Goal: Information Seeking & Learning: Learn about a topic

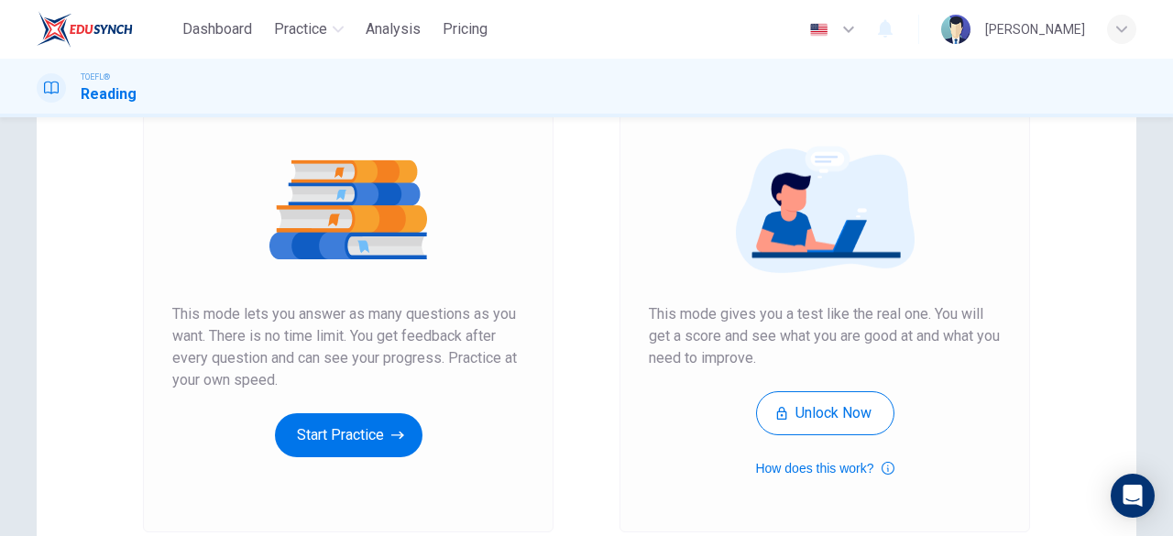
scroll to position [190, 0]
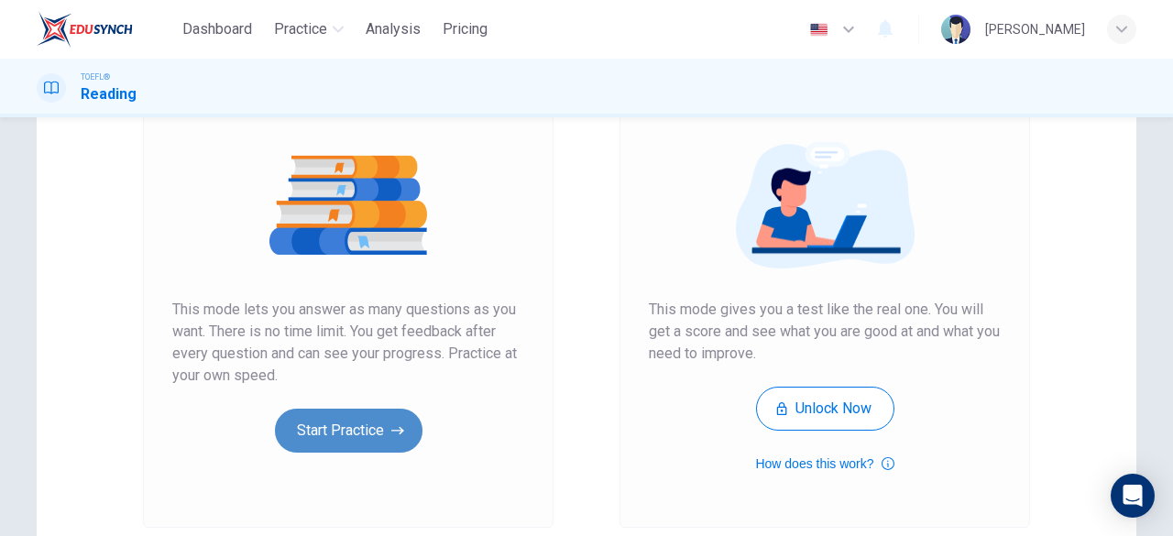
click at [335, 424] on button "Start Practice" at bounding box center [349, 431] width 148 height 44
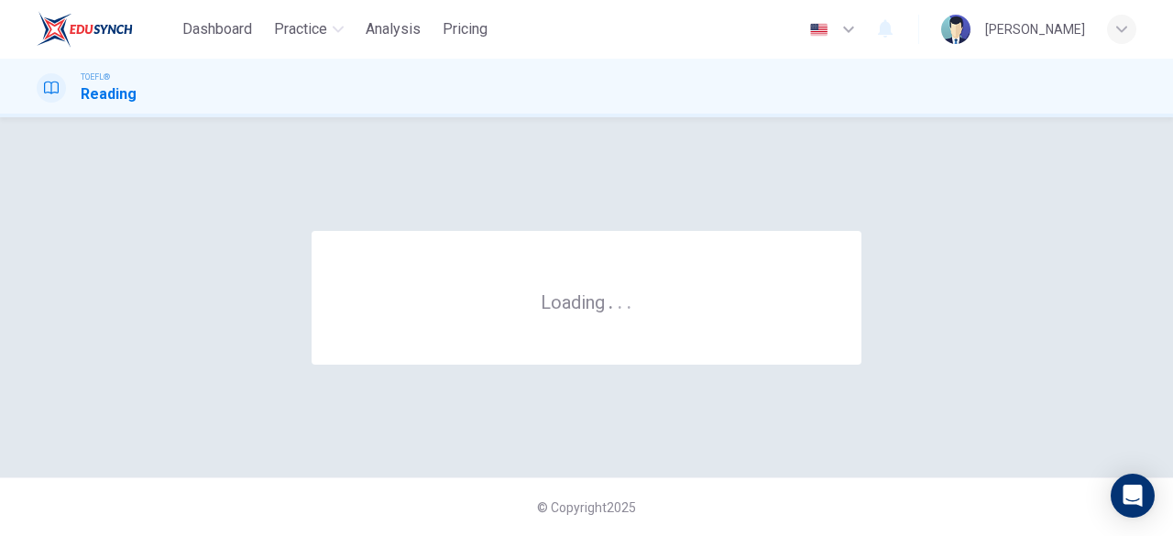
scroll to position [0, 0]
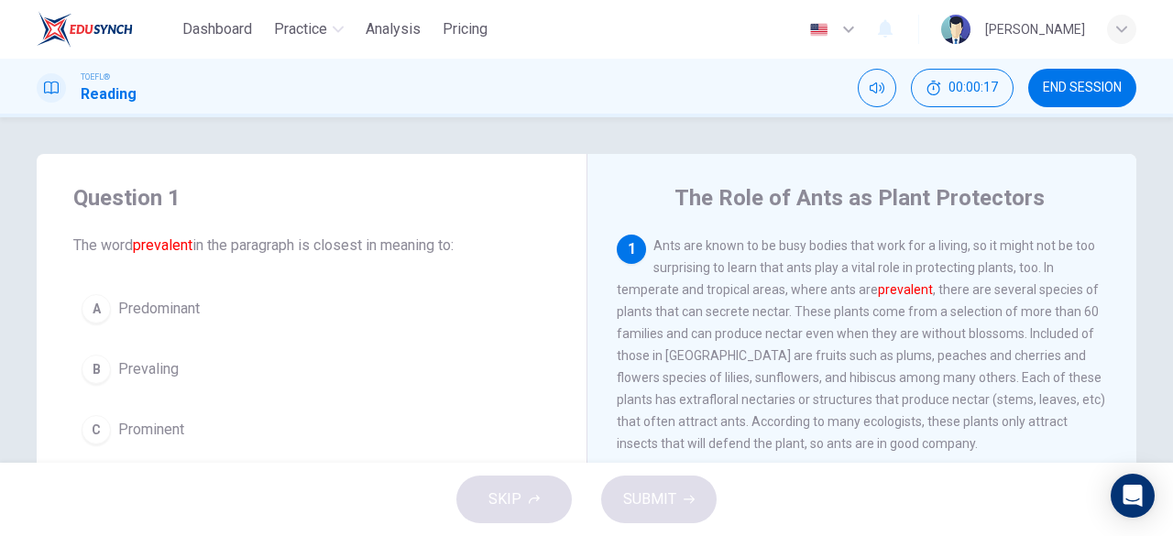
click at [750, 137] on div "Question 1 The word prevalent in the paragraph is closest in meaning to: A Pred…" at bounding box center [586, 289] width 1173 height 345
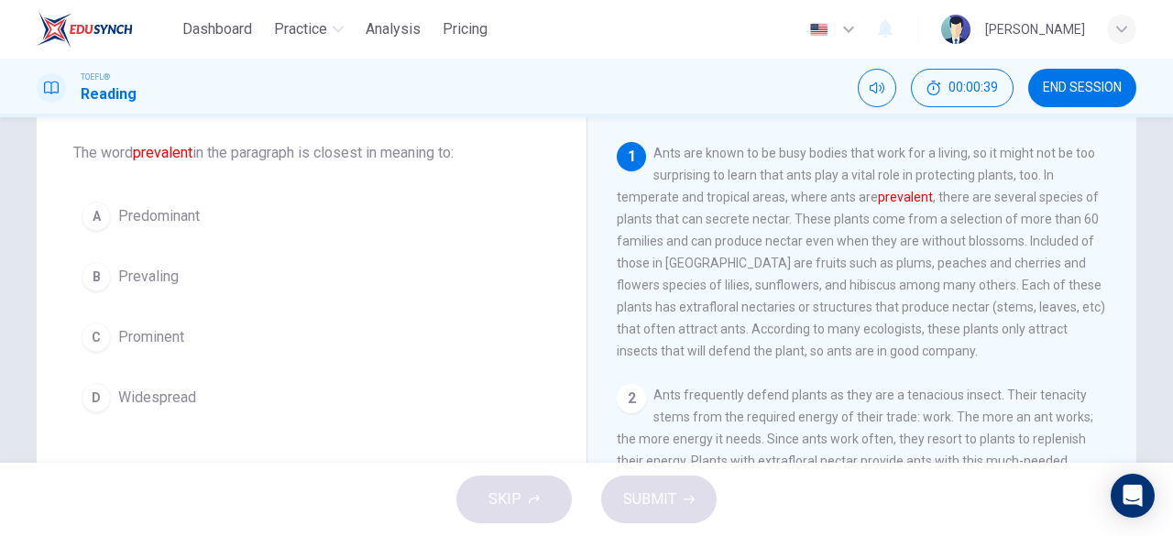
scroll to position [92, 0]
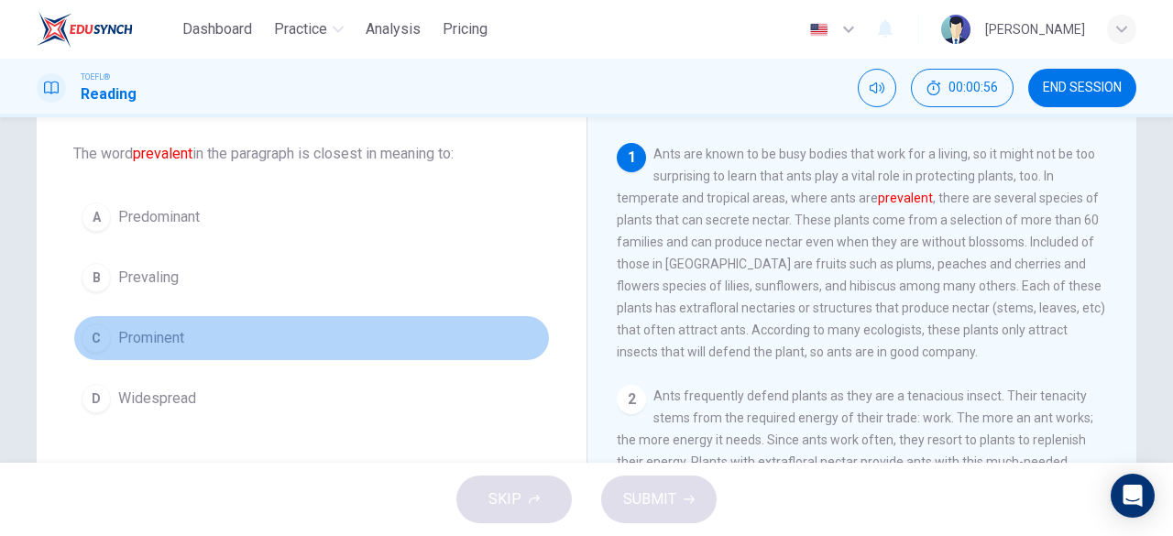
click at [84, 338] on div "C" at bounding box center [96, 337] width 29 height 29
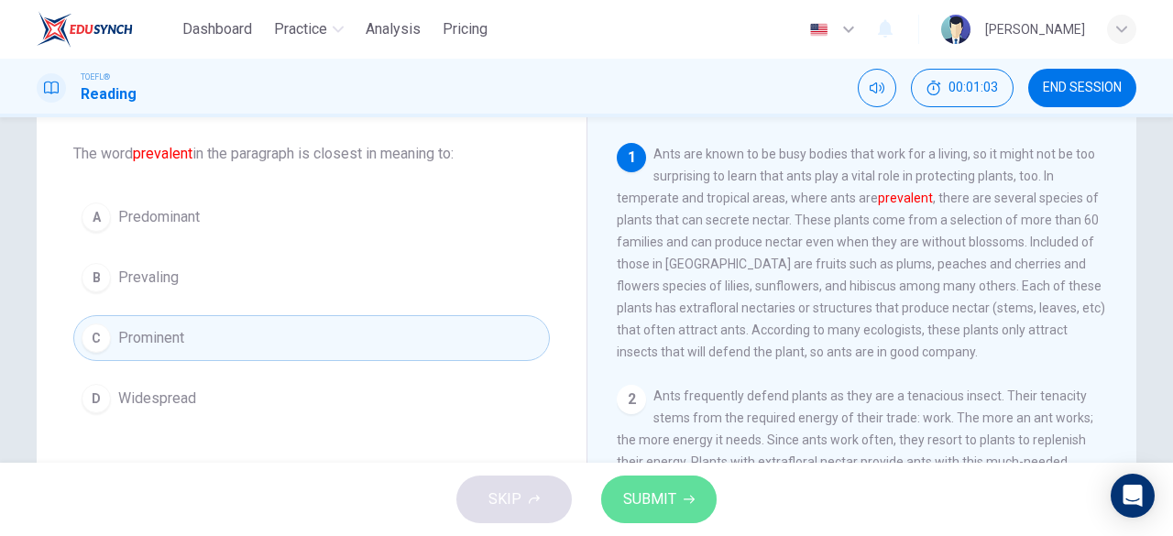
click at [668, 497] on span "SUBMIT" at bounding box center [649, 500] width 53 height 26
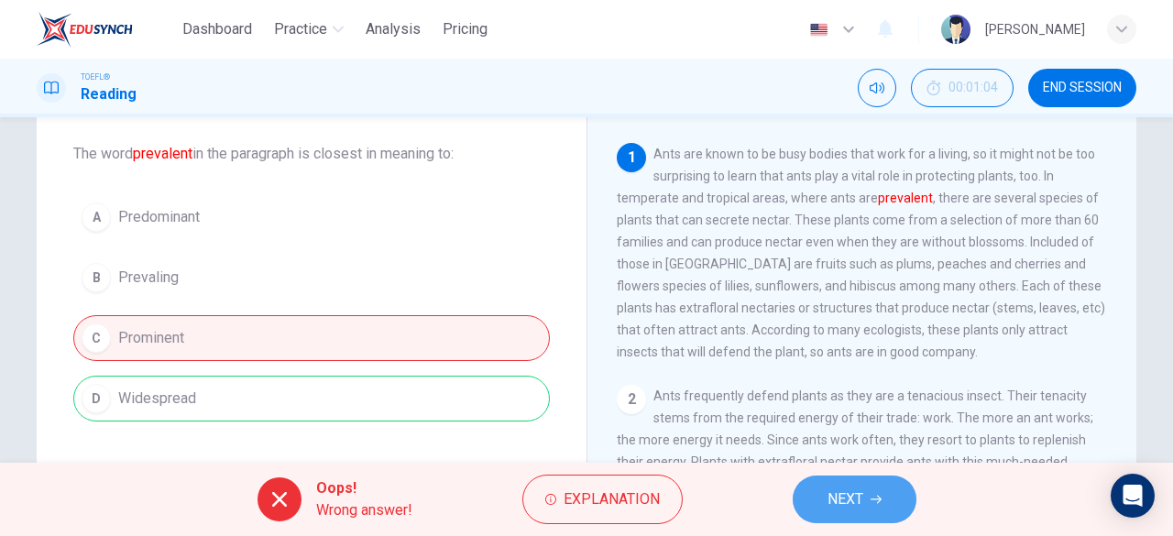
click at [832, 480] on button "NEXT" at bounding box center [855, 500] width 124 height 48
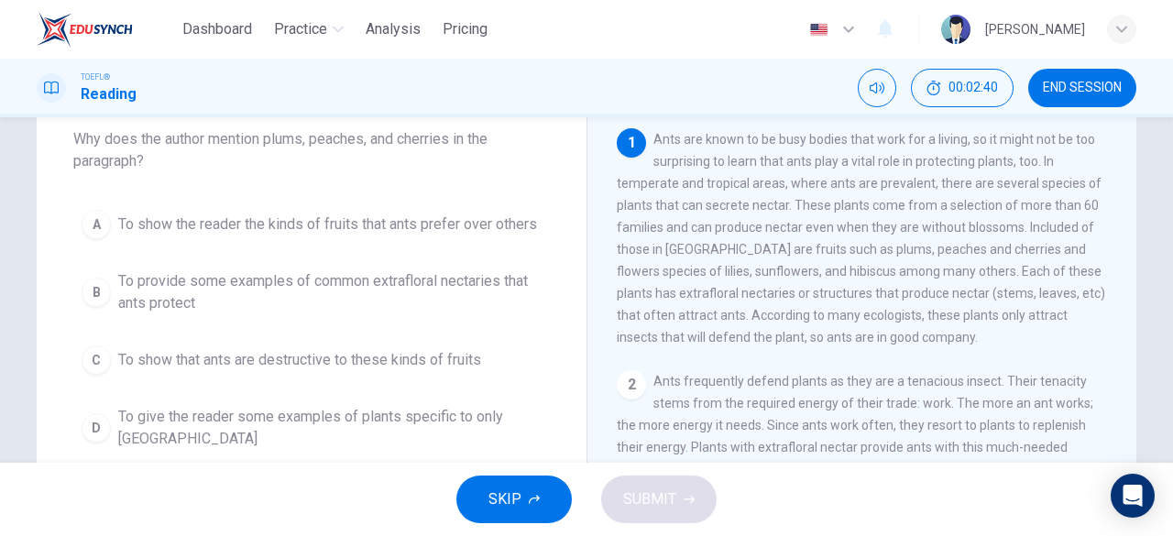
scroll to position [110, 0]
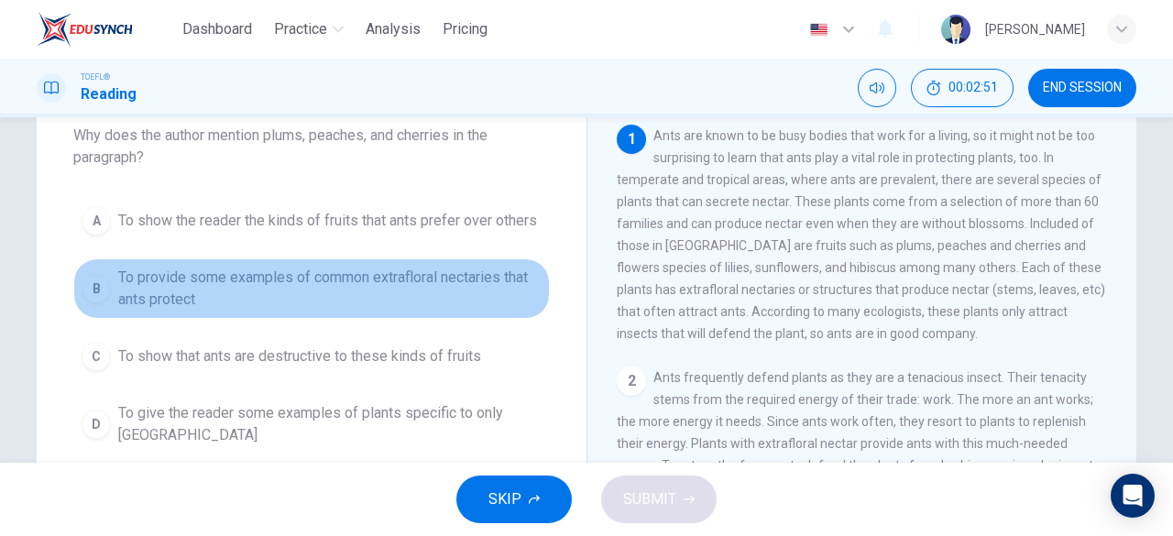
click at [271, 260] on button "B To provide some examples of common extrafloral nectaries that ants protect" at bounding box center [311, 288] width 476 height 60
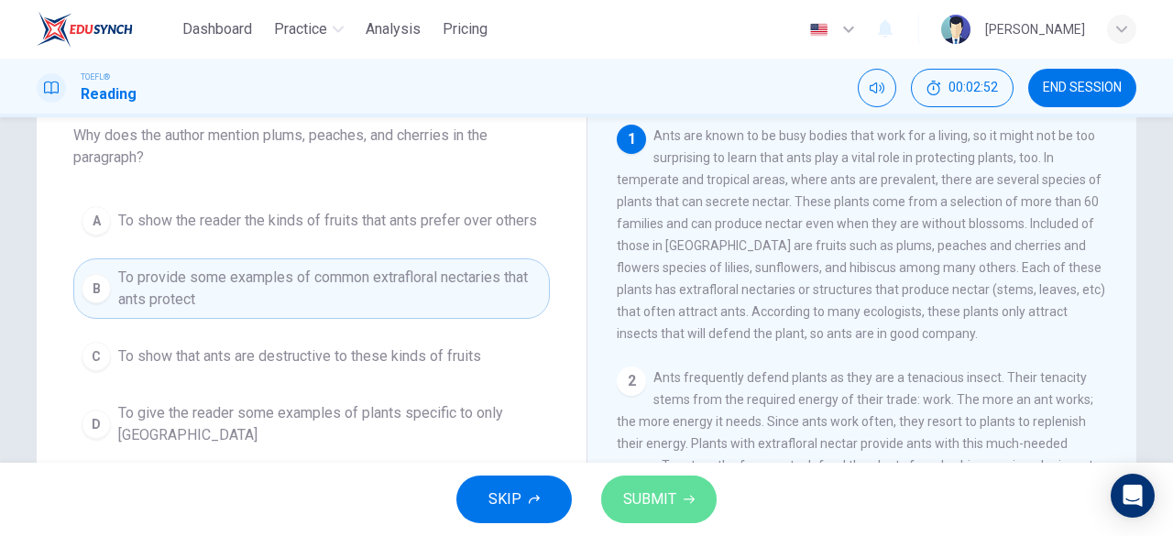
click at [679, 487] on button "SUBMIT" at bounding box center [658, 500] width 115 height 48
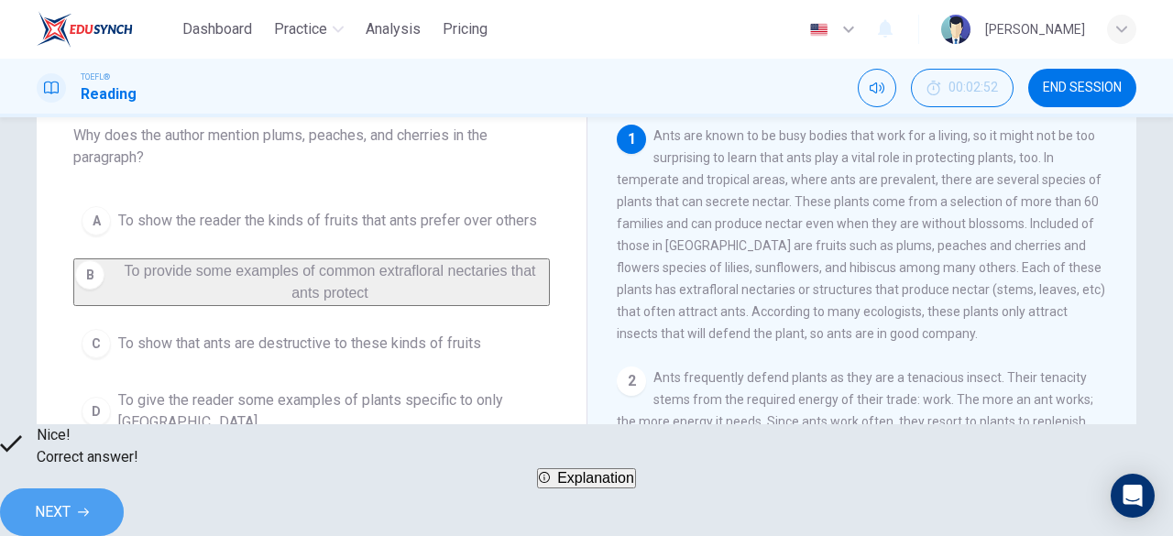
click at [124, 519] on button "NEXT" at bounding box center [62, 512] width 124 height 48
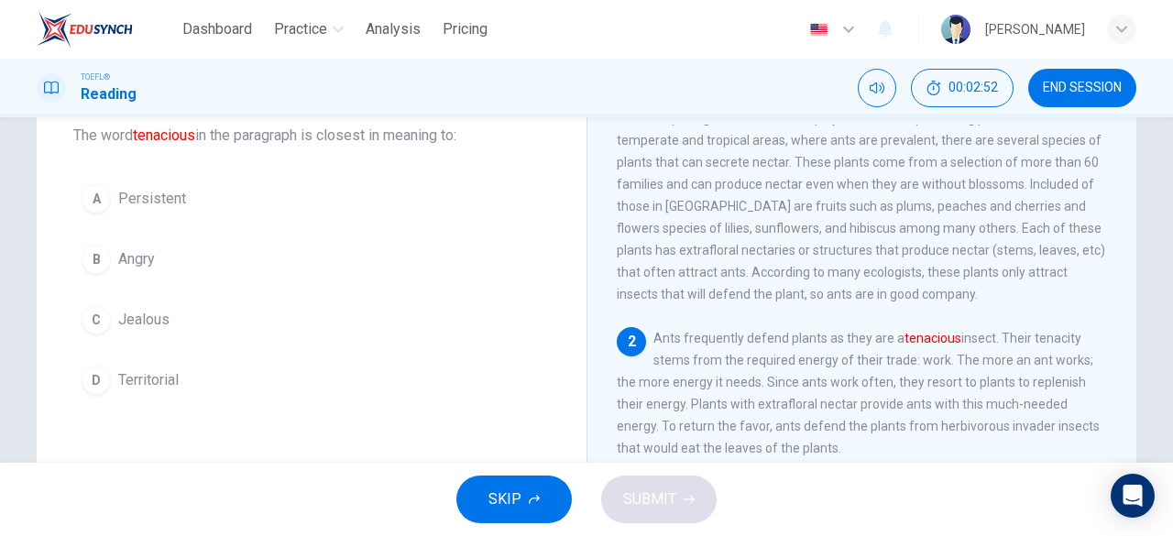
scroll to position [40, 0]
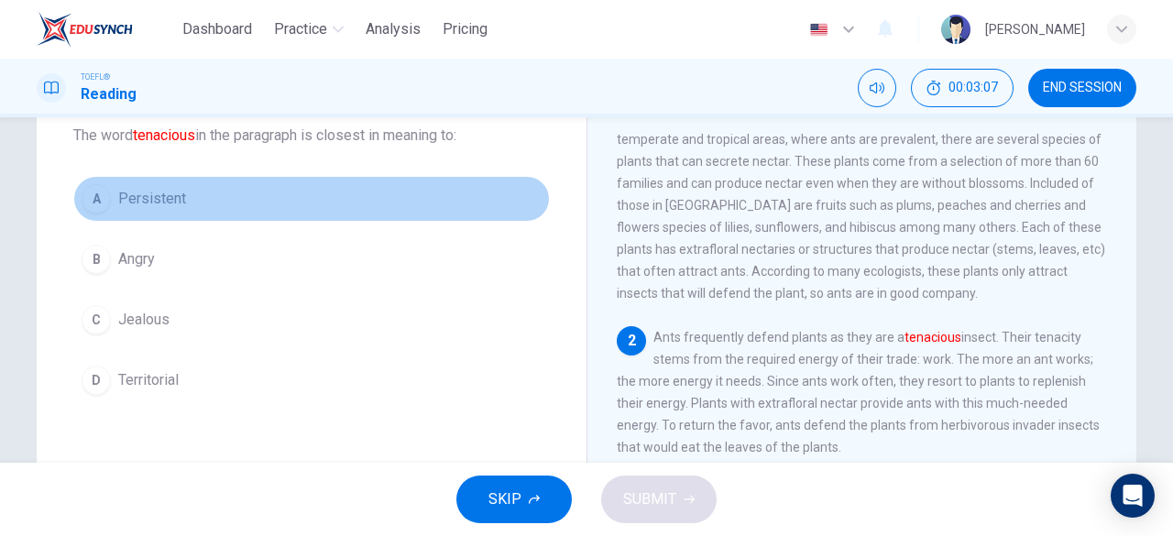
click at [118, 192] on span "Persistent" at bounding box center [152, 199] width 68 height 22
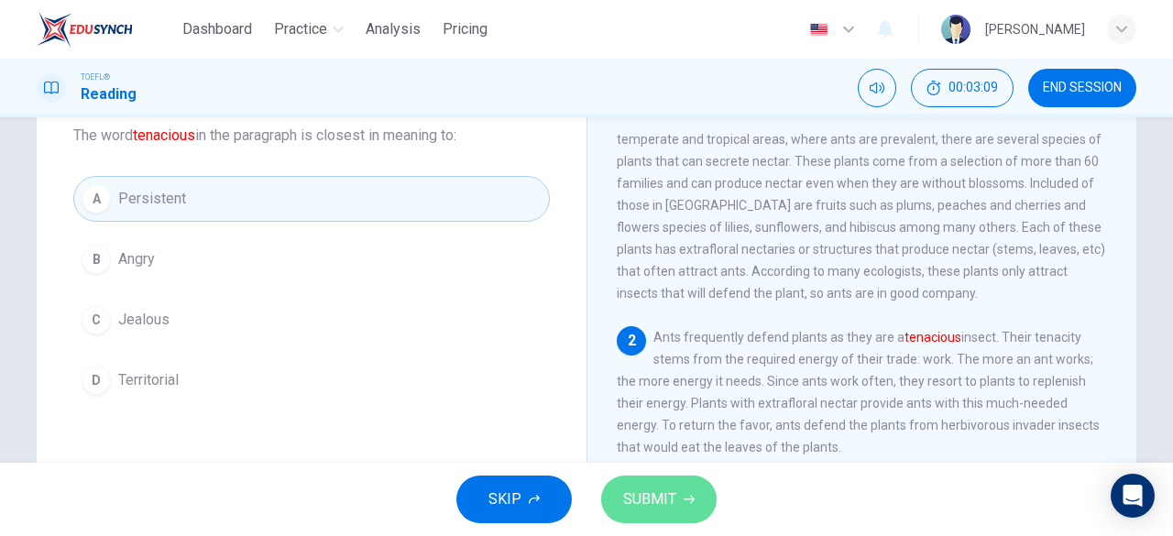
click at [661, 500] on span "SUBMIT" at bounding box center [649, 500] width 53 height 26
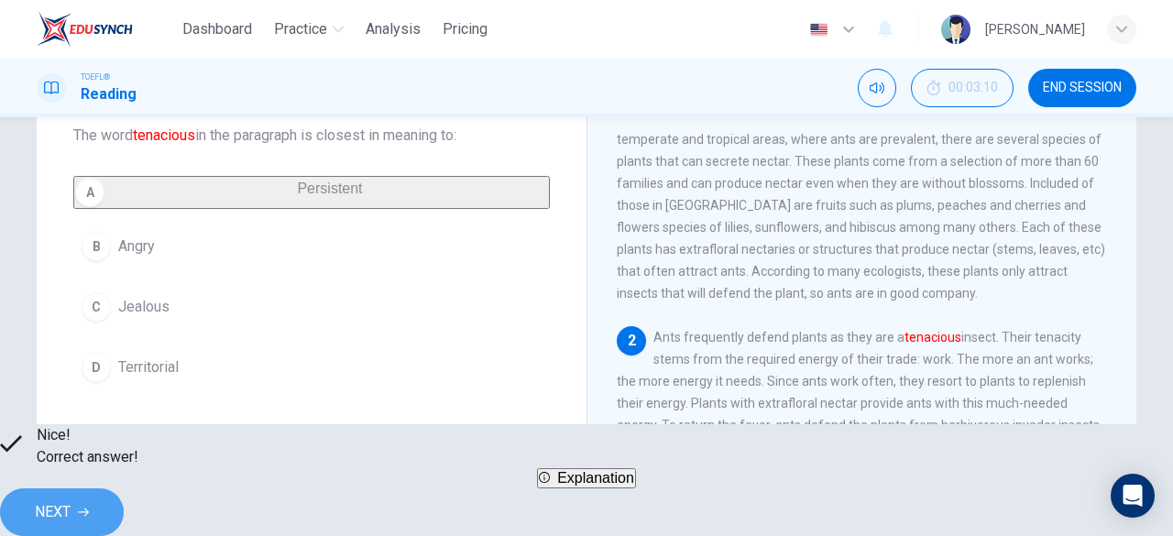
click at [71, 501] on span "NEXT" at bounding box center [53, 512] width 36 height 26
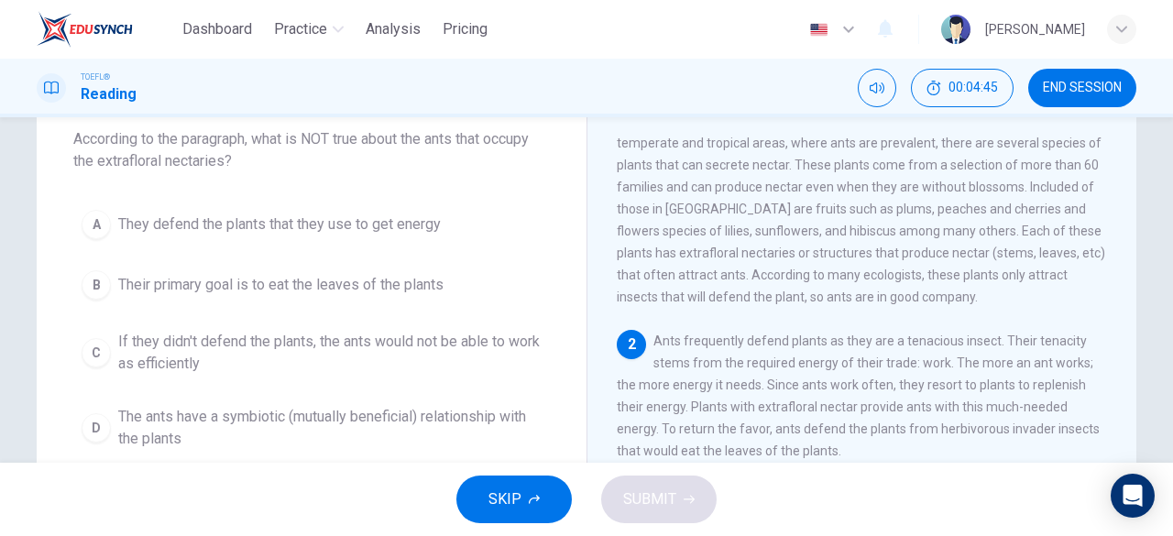
scroll to position [110, 0]
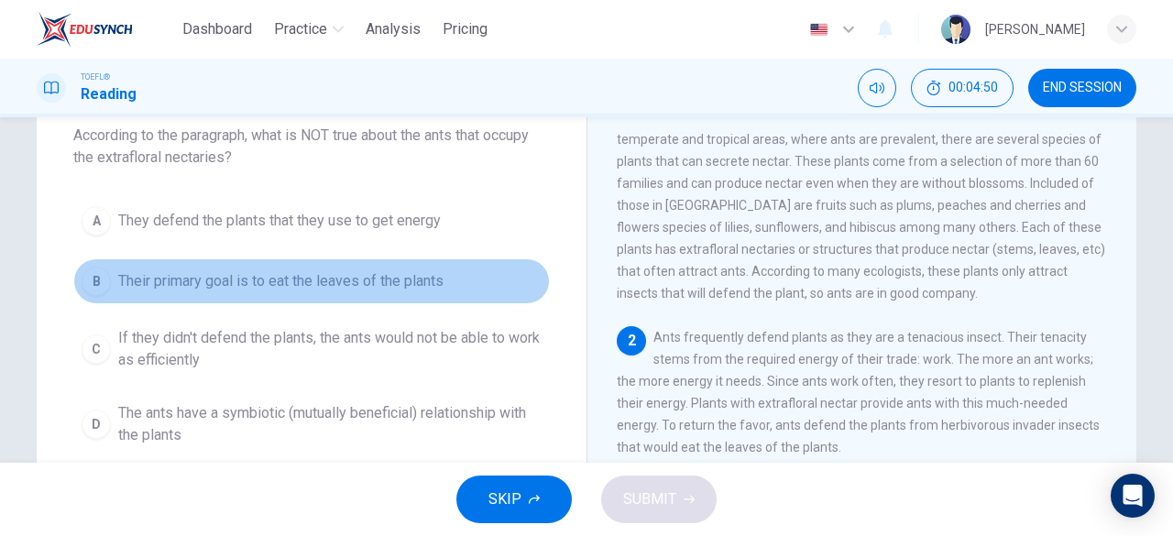
click at [224, 285] on span "Their primary goal is to eat the leaves of the plants" at bounding box center [280, 281] width 325 height 22
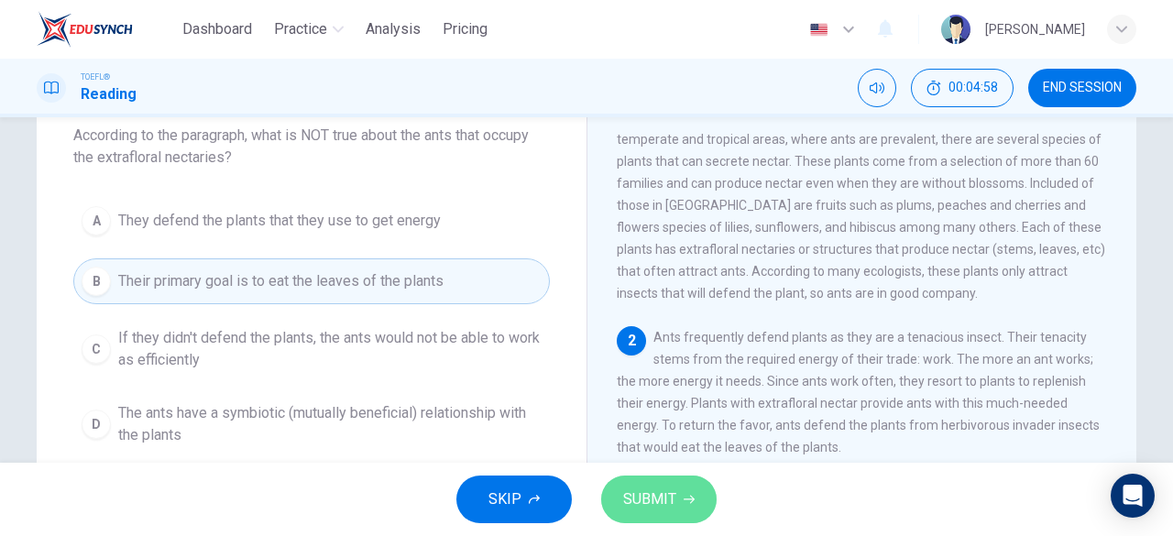
click at [666, 493] on span "SUBMIT" at bounding box center [649, 500] width 53 height 26
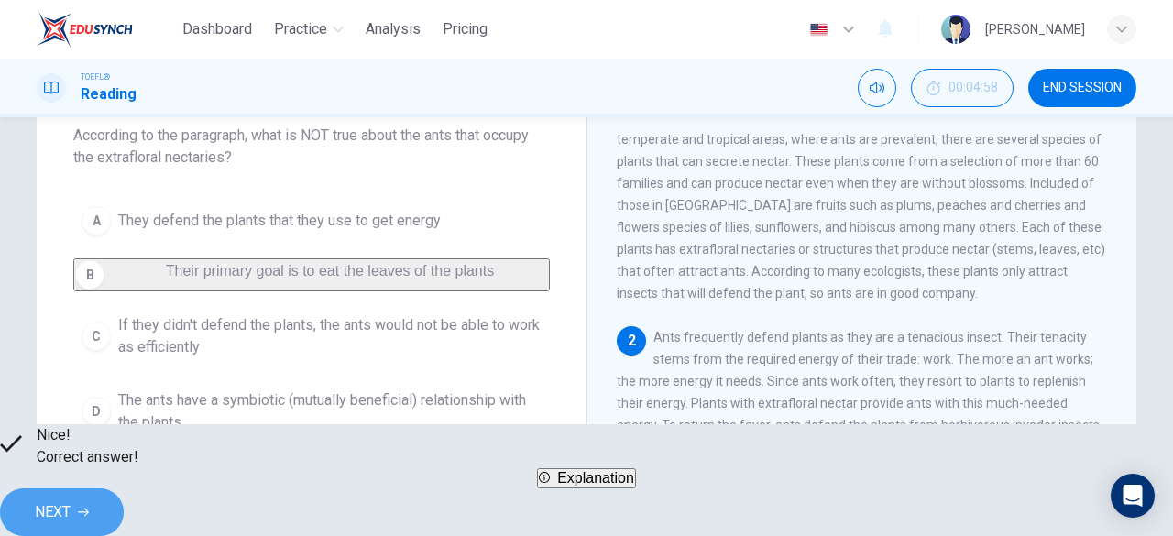
click at [71, 505] on span "NEXT" at bounding box center [53, 512] width 36 height 26
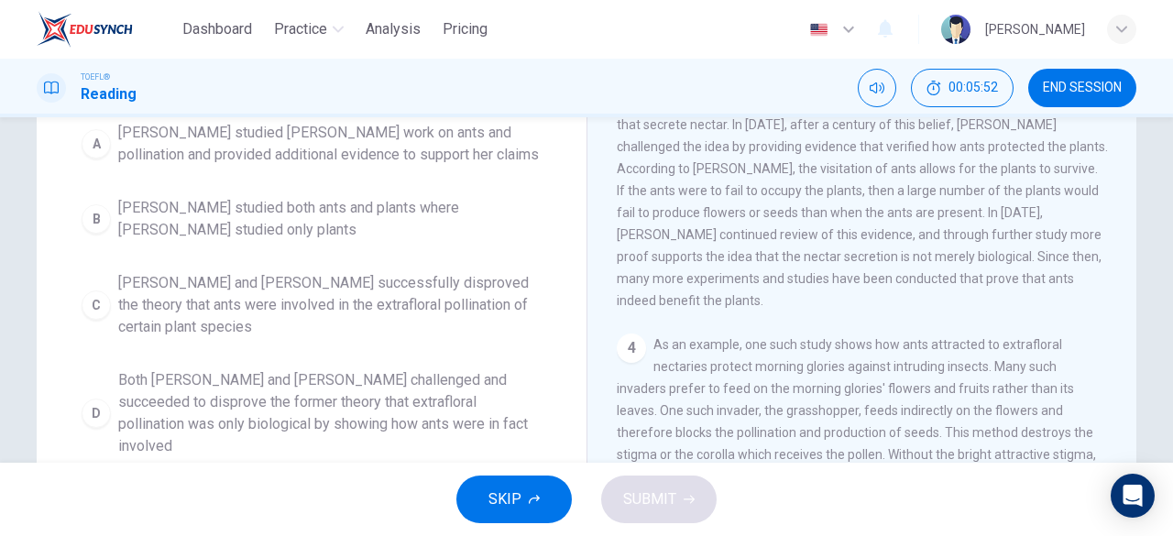
scroll to position [195, 0]
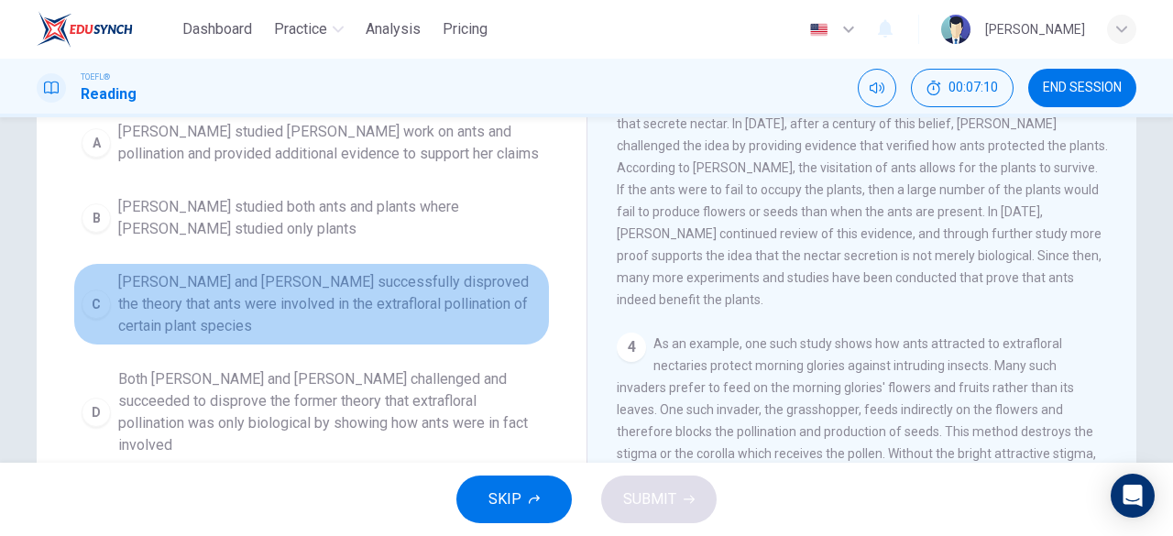
click at [354, 287] on span "[PERSON_NAME] and [PERSON_NAME] successfully disproved the theory that ants wer…" at bounding box center [329, 304] width 423 height 66
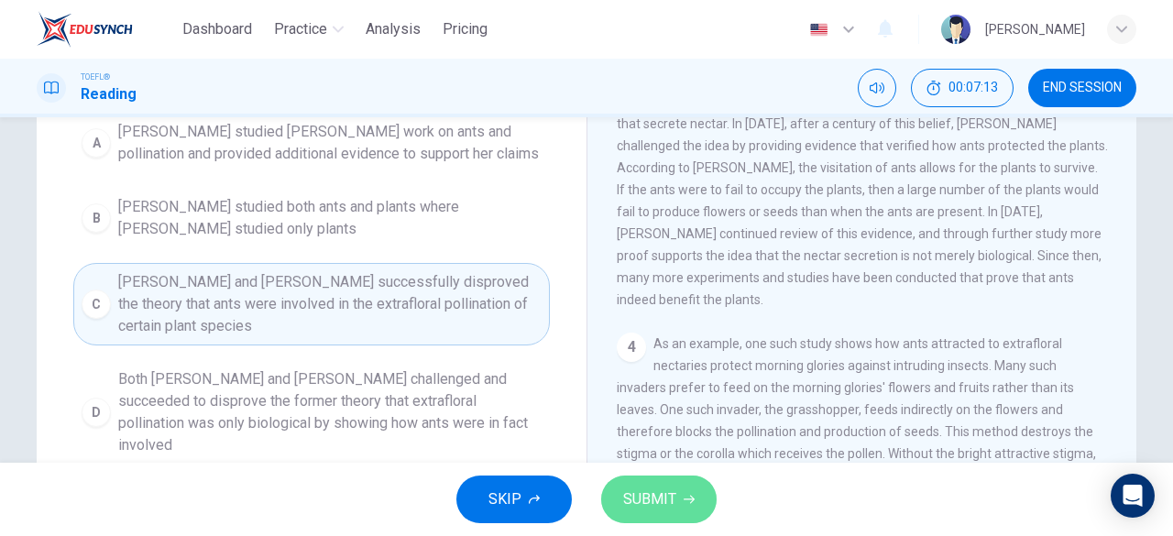
click at [660, 510] on span "SUBMIT" at bounding box center [649, 500] width 53 height 26
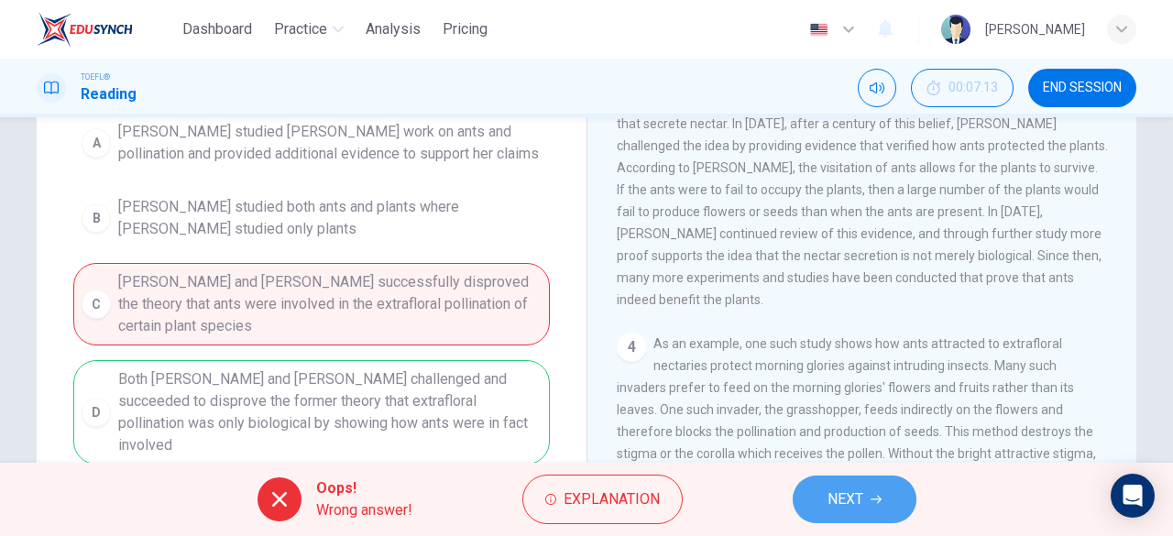
click at [826, 503] on button "NEXT" at bounding box center [855, 500] width 124 height 48
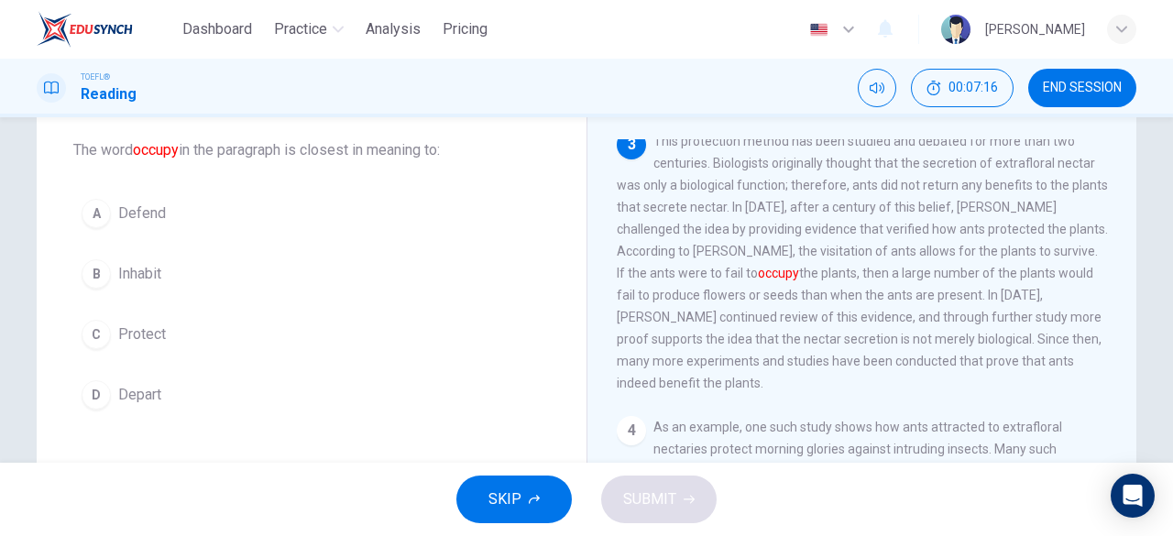
scroll to position [97, 0]
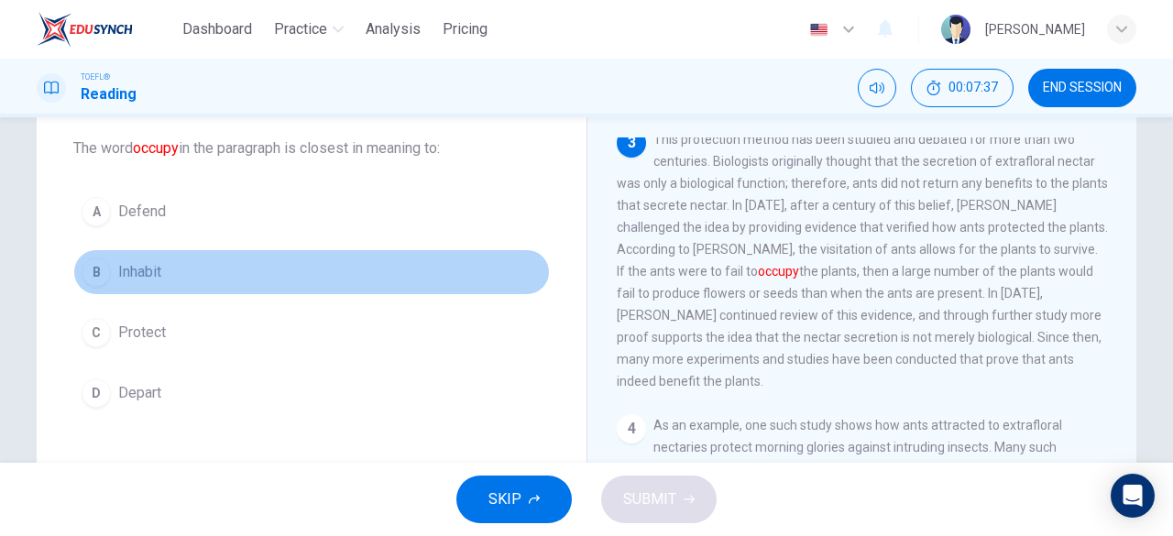
click at [96, 279] on div "B" at bounding box center [96, 271] width 29 height 29
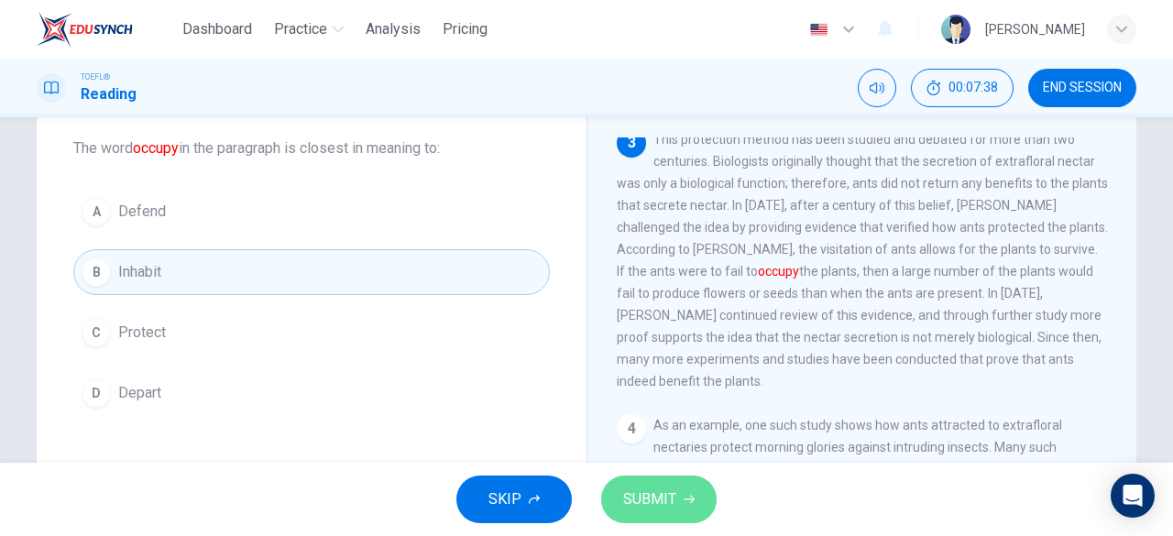
click at [654, 506] on span "SUBMIT" at bounding box center [649, 500] width 53 height 26
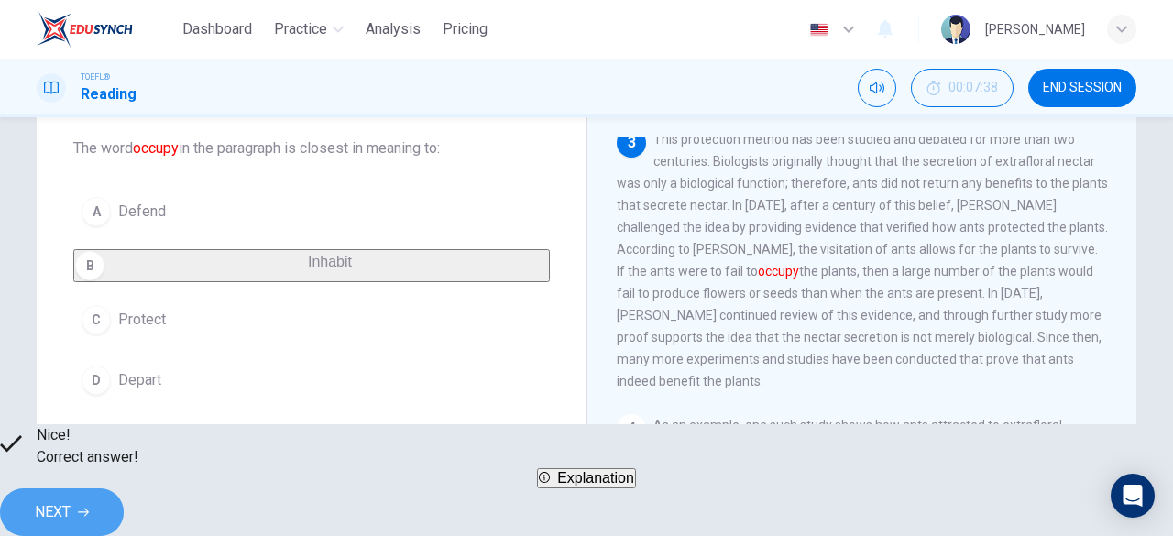
click at [89, 507] on icon "button" at bounding box center [83, 512] width 11 height 11
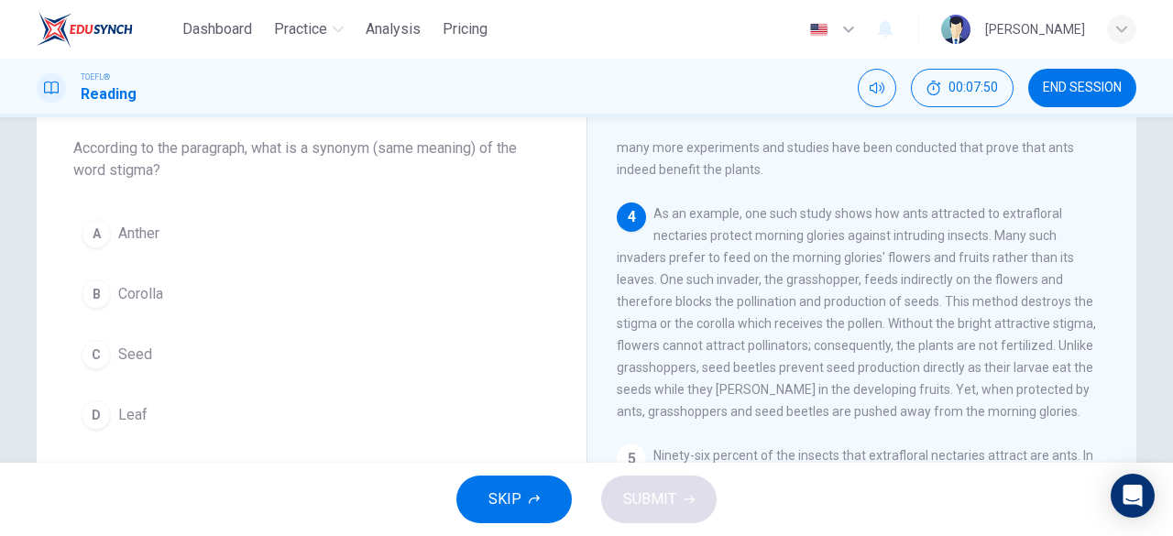
scroll to position [645, 0]
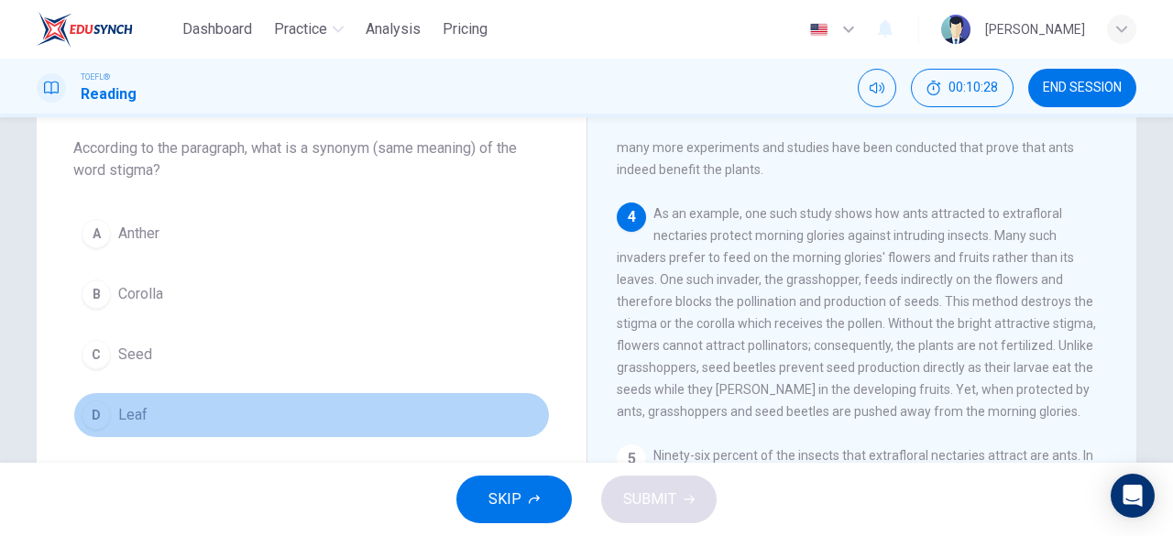
click at [84, 419] on div "D" at bounding box center [96, 414] width 29 height 29
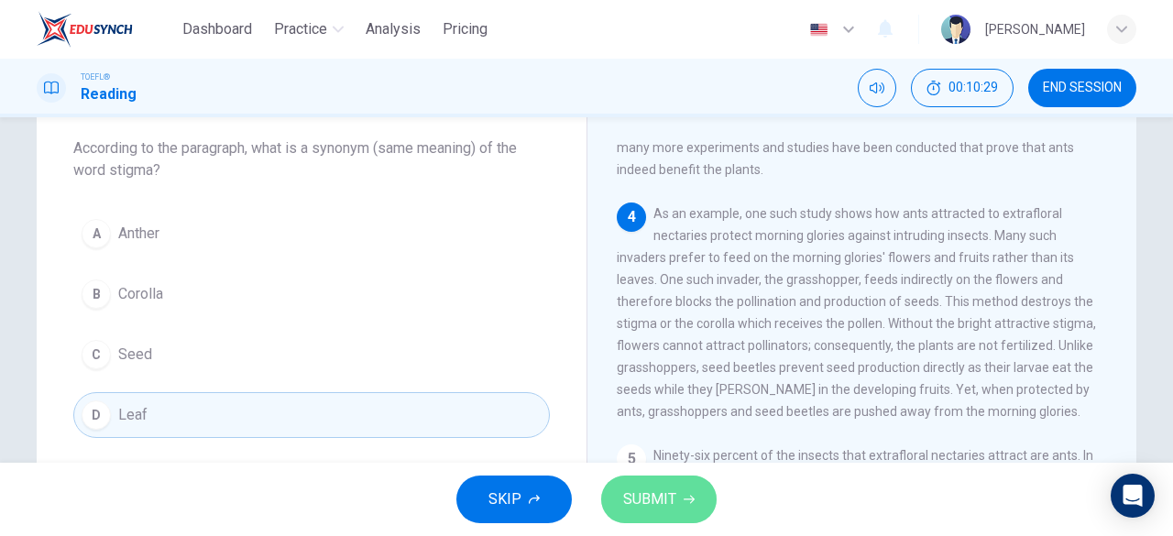
click at [677, 510] on button "SUBMIT" at bounding box center [658, 500] width 115 height 48
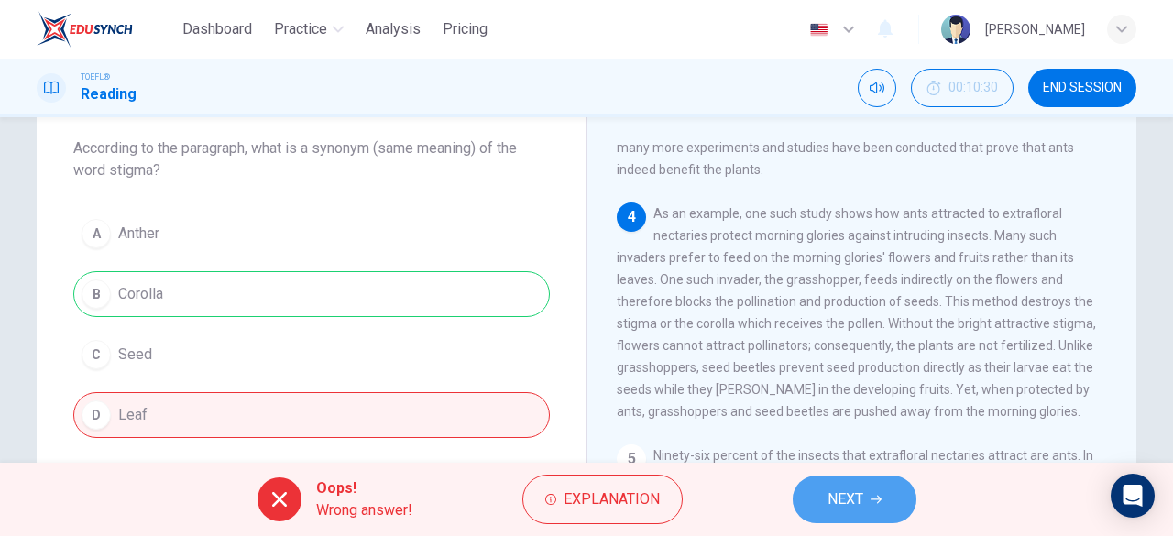
click at [836, 505] on span "NEXT" at bounding box center [845, 500] width 36 height 26
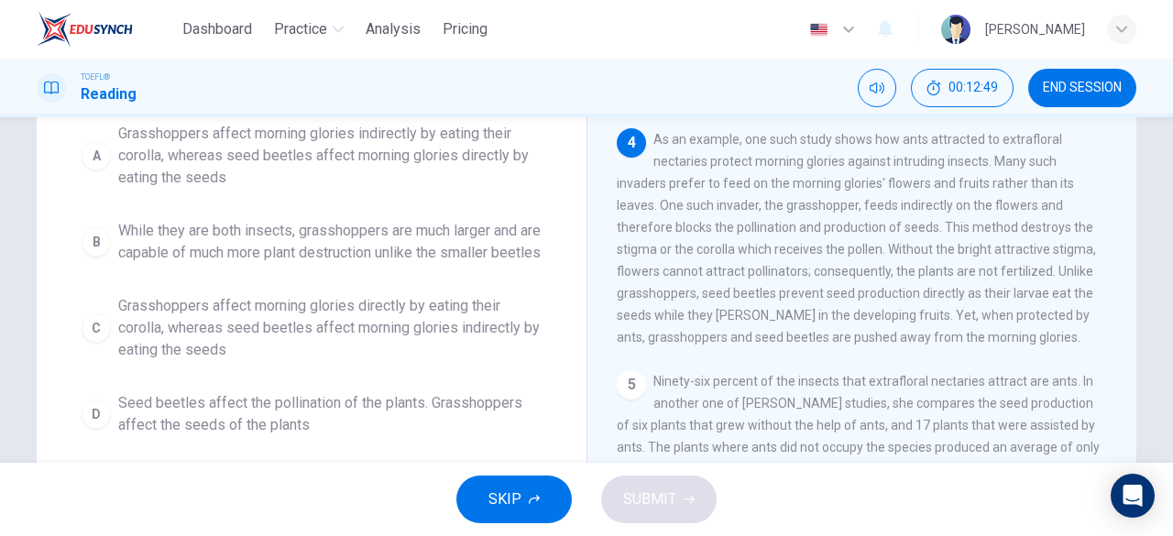
scroll to position [171, 0]
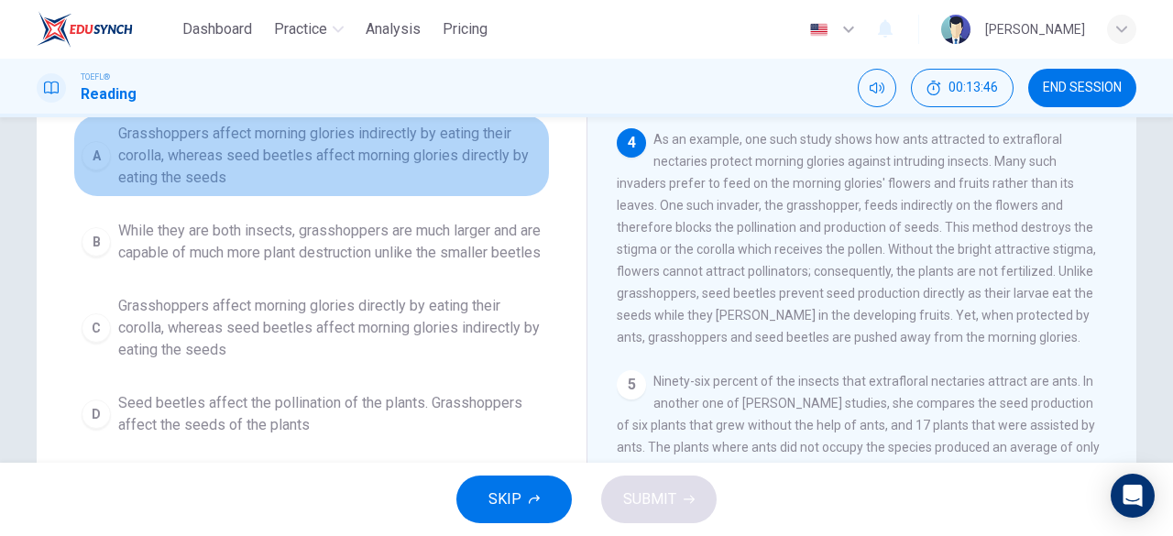
click at [119, 148] on span "Grasshoppers affect morning glories indirectly by eating their corolla, whereas…" at bounding box center [329, 156] width 423 height 66
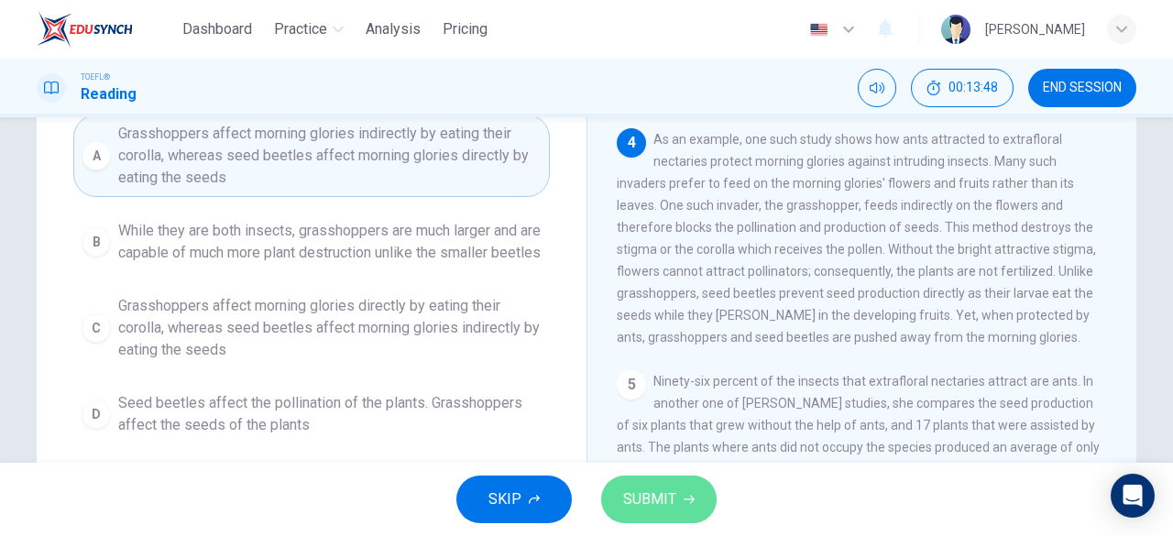
click at [686, 490] on button "SUBMIT" at bounding box center [658, 500] width 115 height 48
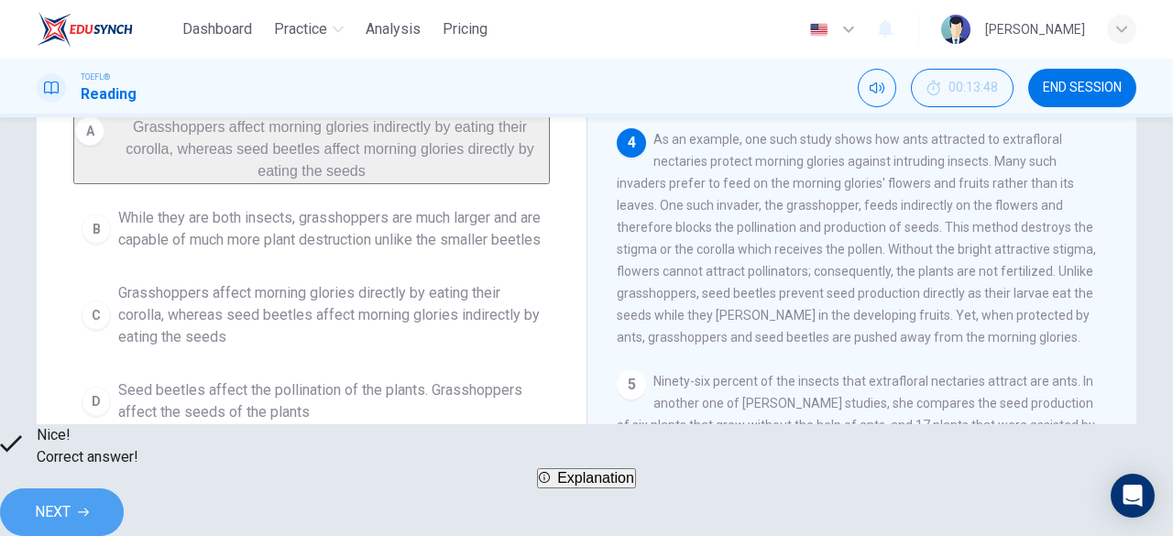
click at [71, 499] on span "NEXT" at bounding box center [53, 512] width 36 height 26
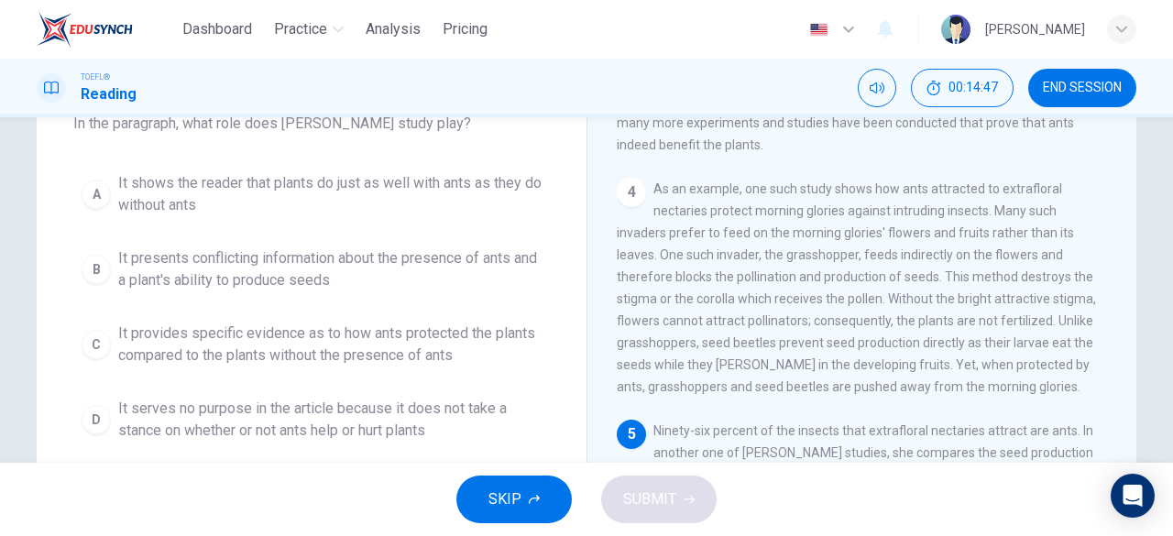
scroll to position [121, 0]
click at [399, 340] on span "It provides specific evidence as to how ants protected the plants compared to t…" at bounding box center [329, 345] width 423 height 44
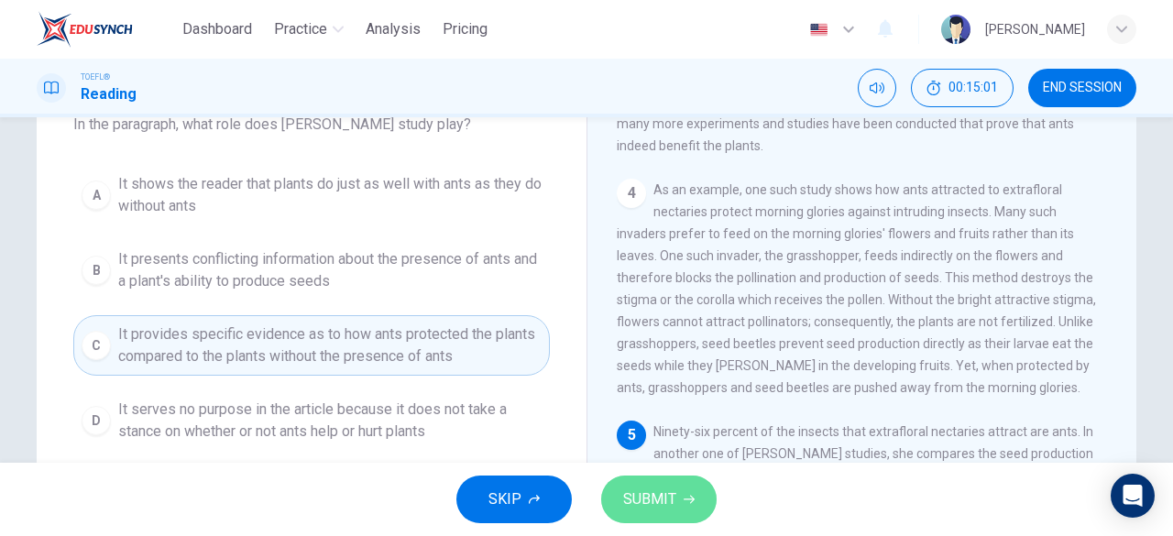
click at [674, 508] on span "SUBMIT" at bounding box center [649, 500] width 53 height 26
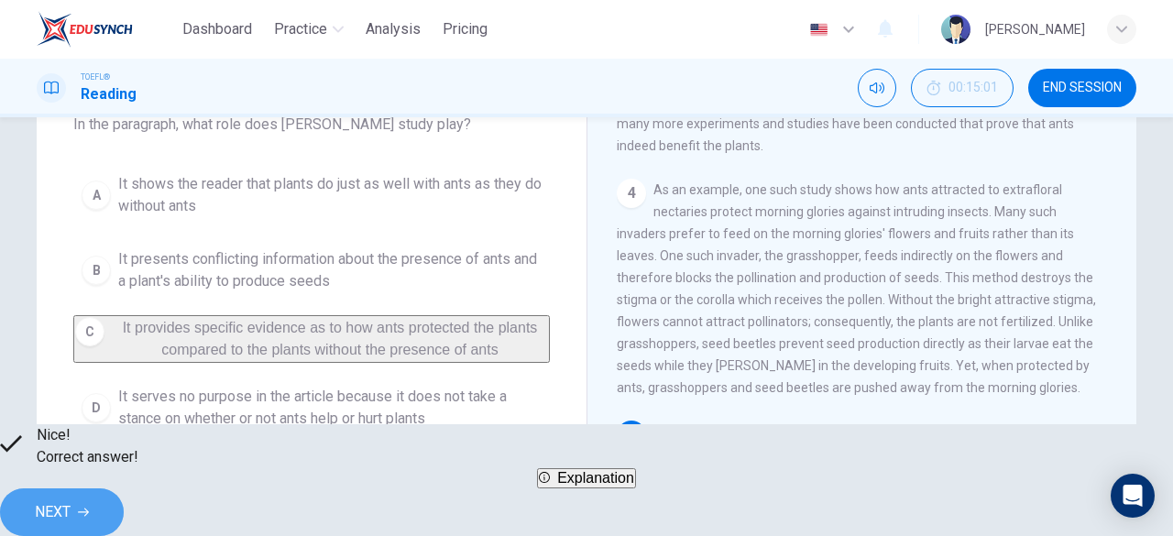
click at [124, 491] on button "NEXT" at bounding box center [62, 512] width 124 height 48
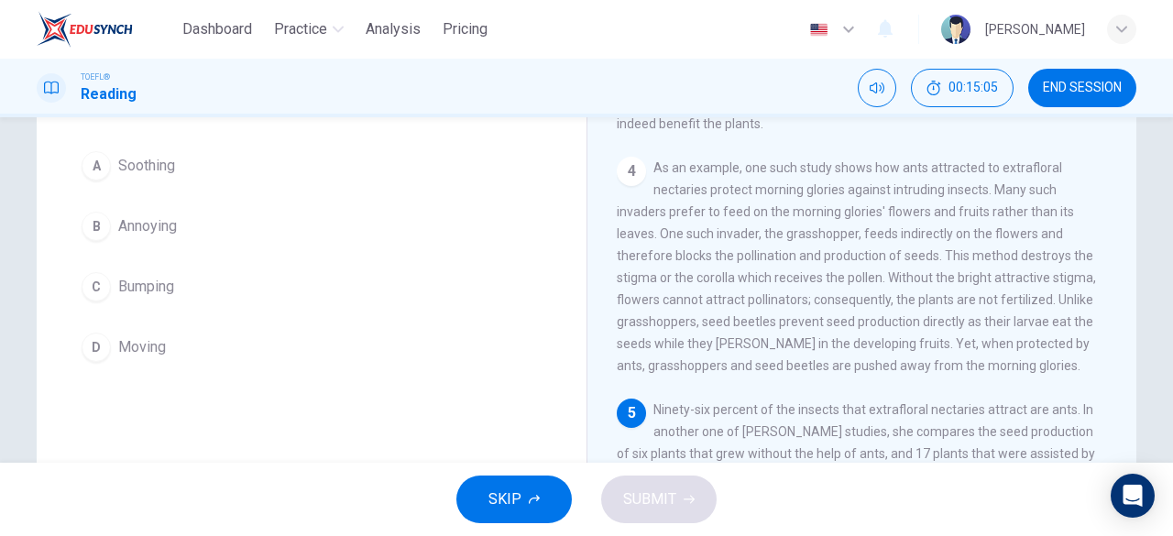
scroll to position [135, 0]
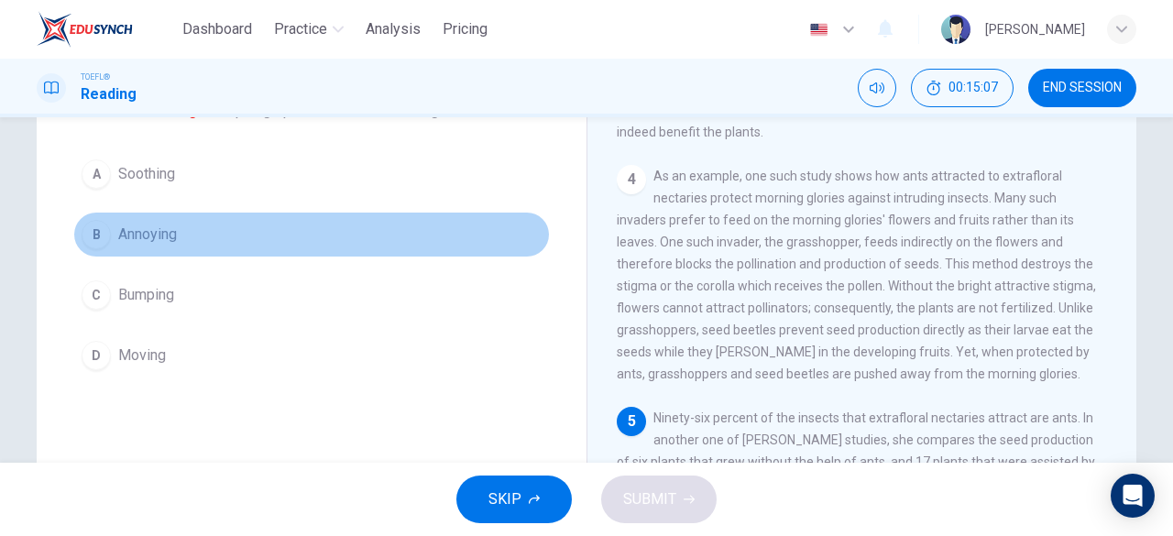
click at [143, 232] on span "Annoying" at bounding box center [147, 235] width 59 height 22
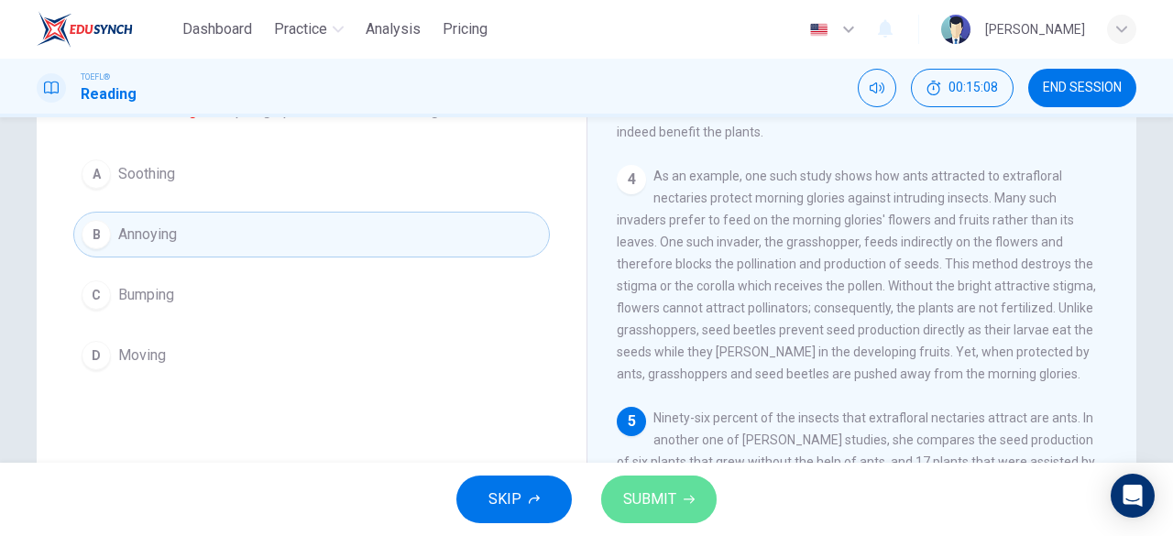
click at [644, 499] on span "SUBMIT" at bounding box center [649, 500] width 53 height 26
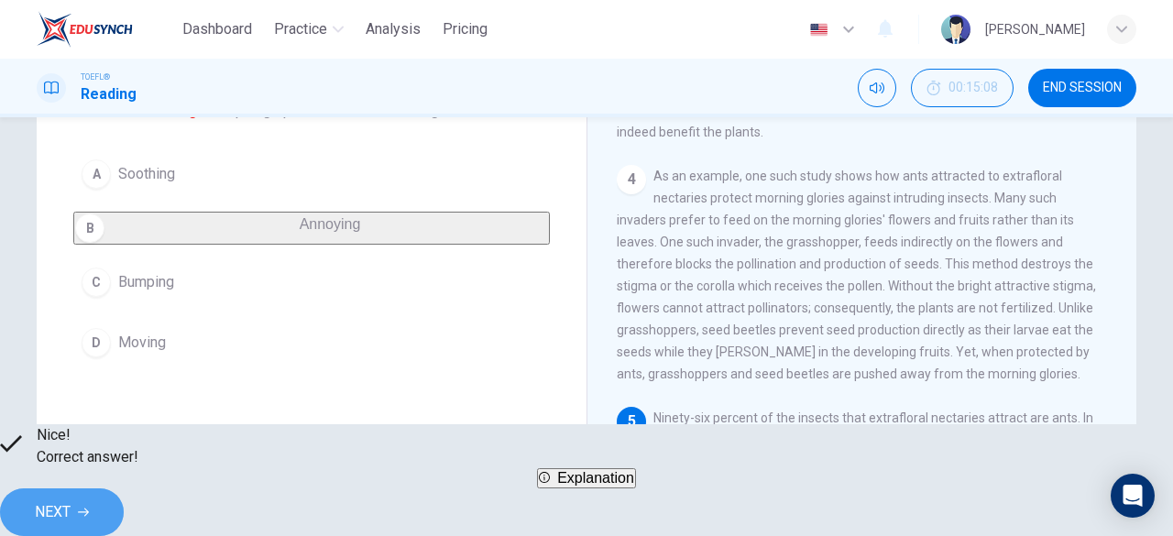
click at [124, 488] on button "NEXT" at bounding box center [62, 512] width 124 height 48
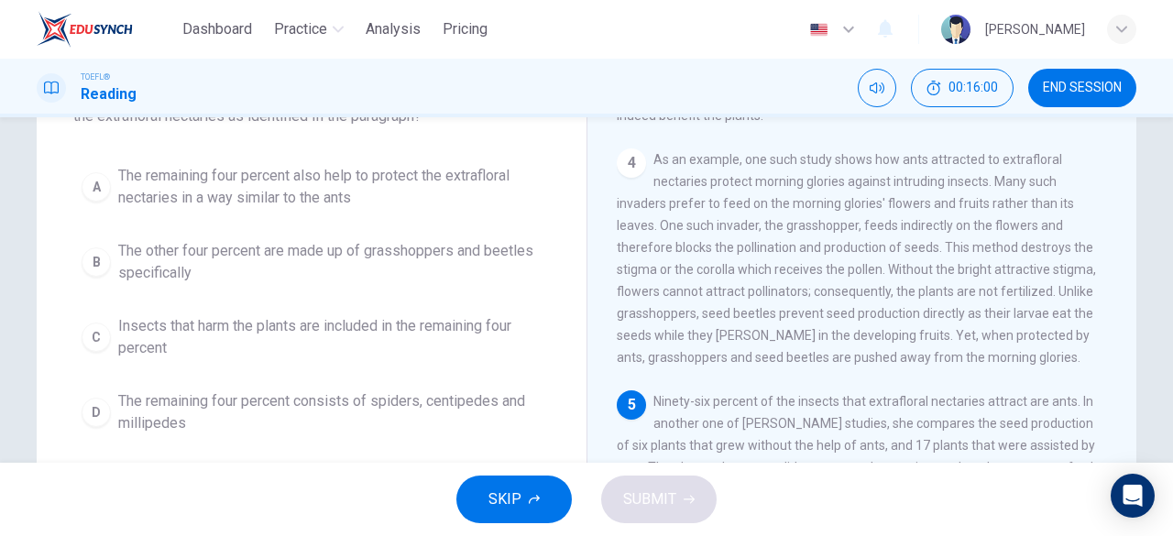
scroll to position [155, 0]
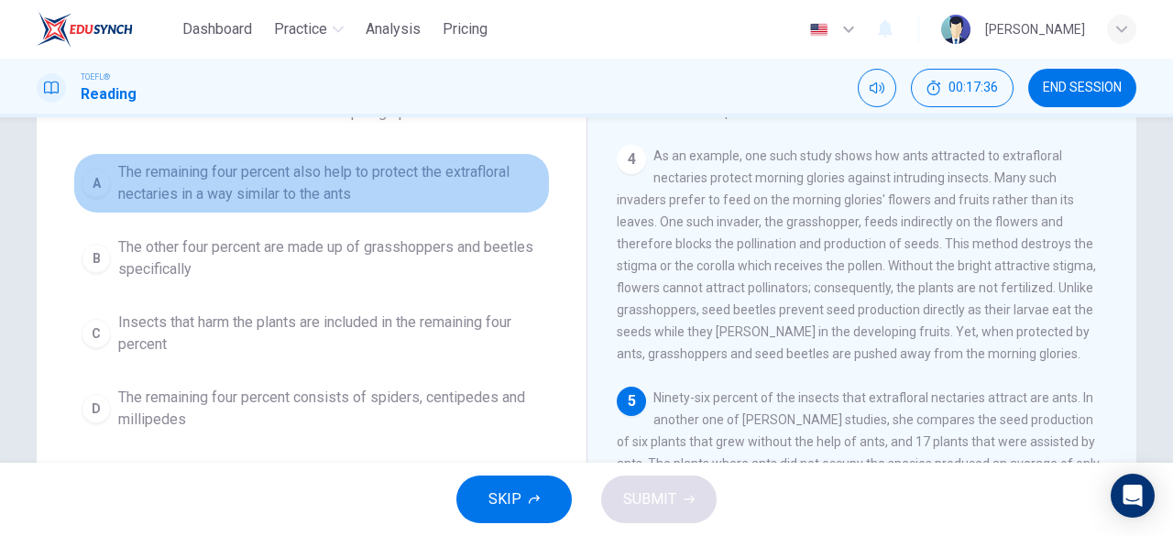
click at [273, 177] on span "The remaining four percent also help to protect the extrafloral nectaries in a …" at bounding box center [329, 183] width 423 height 44
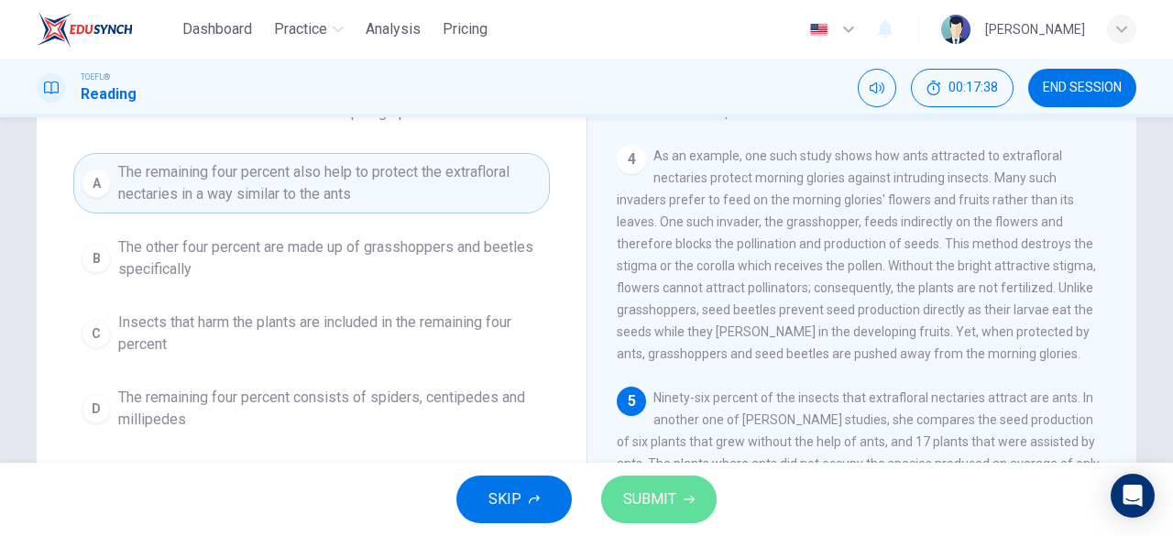
click at [648, 498] on span "SUBMIT" at bounding box center [649, 500] width 53 height 26
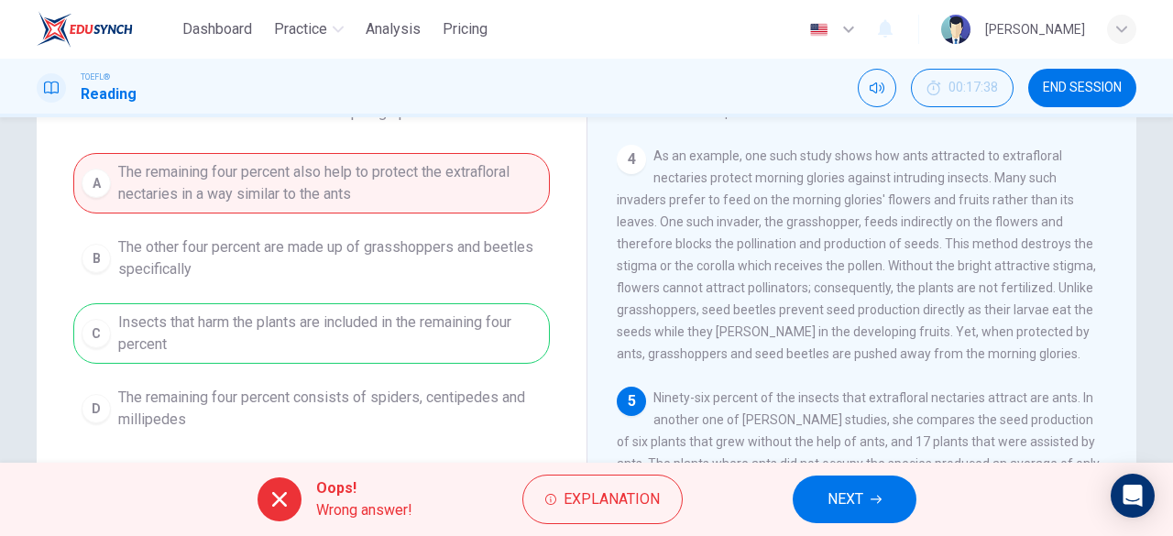
click at [893, 512] on button "NEXT" at bounding box center [855, 500] width 124 height 48
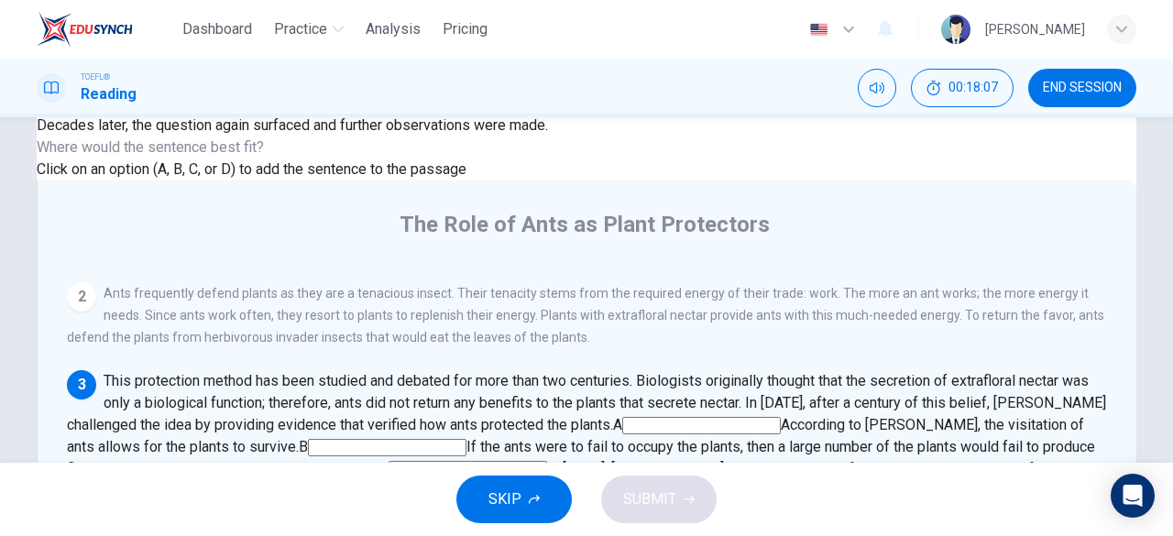
scroll to position [144, 0]
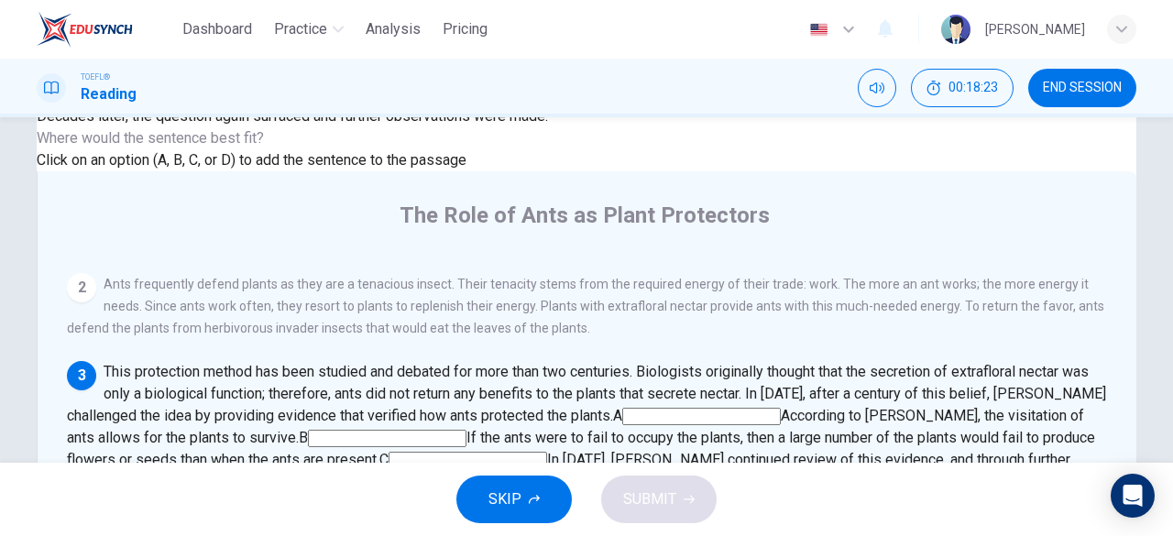
click at [547, 452] on input at bounding box center [468, 460] width 159 height 17
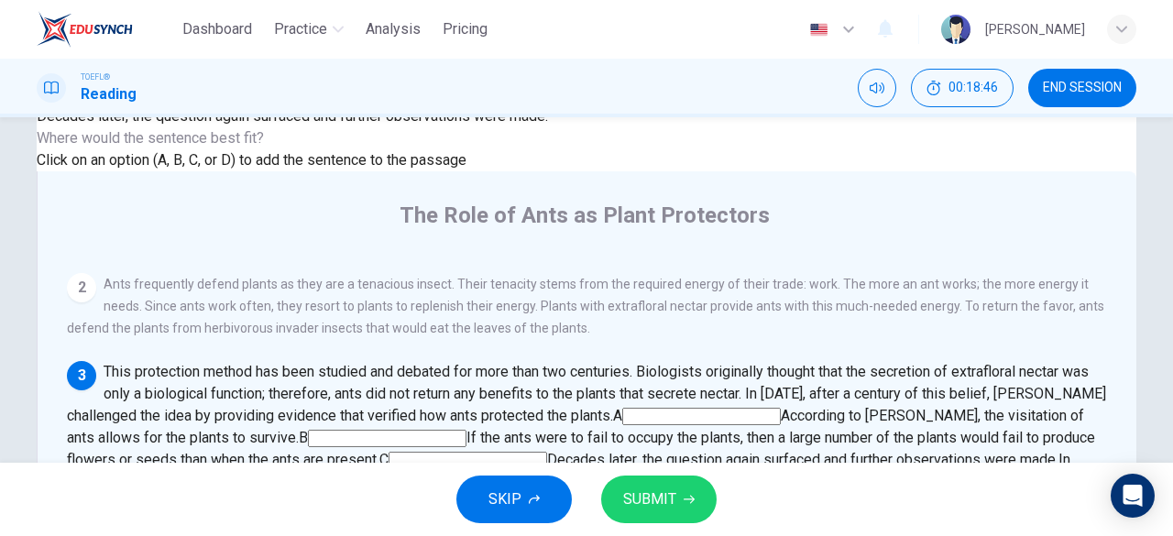
click at [301, 496] on input at bounding box center [221, 504] width 159 height 17
click at [547, 452] on input at bounding box center [468, 460] width 159 height 17
click at [668, 509] on span "SUBMIT" at bounding box center [649, 500] width 53 height 26
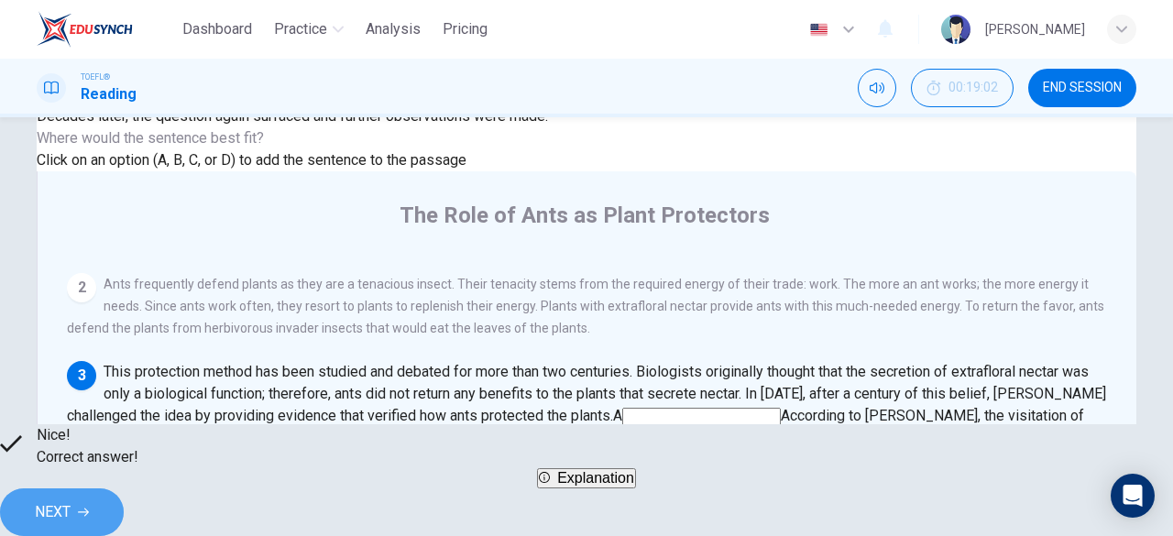
click at [71, 510] on span "NEXT" at bounding box center [53, 512] width 36 height 26
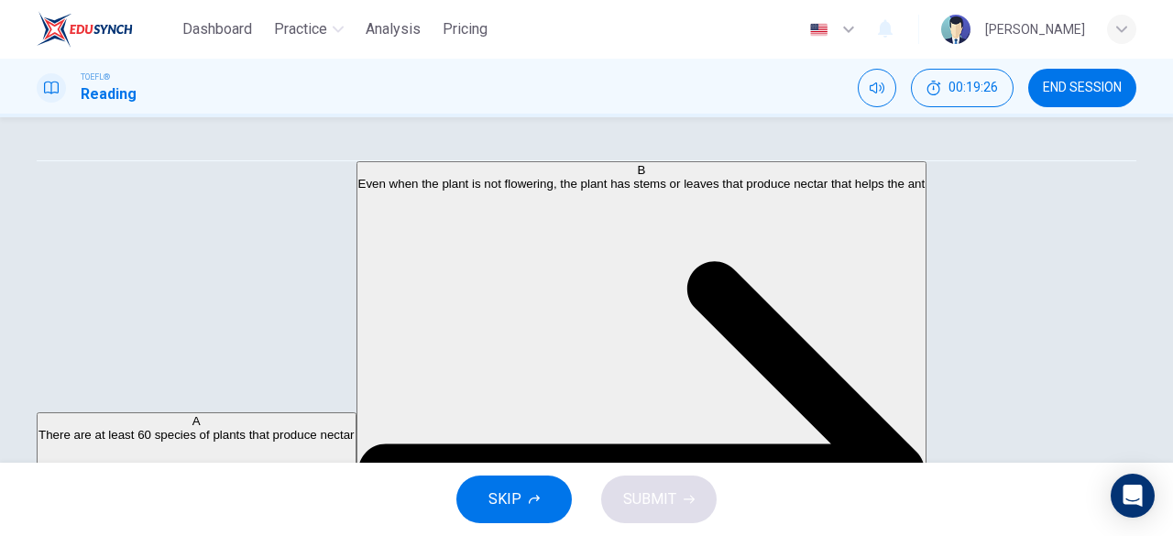
scroll to position [88, 0]
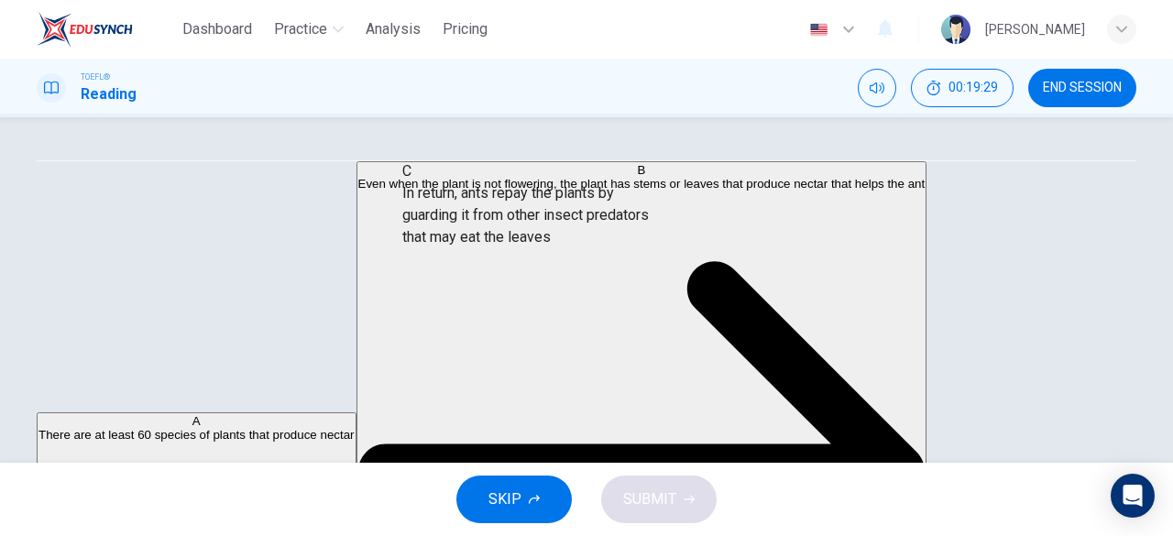
drag, startPoint x: 206, startPoint y: 342, endPoint x: 544, endPoint y: 223, distance: 358.5
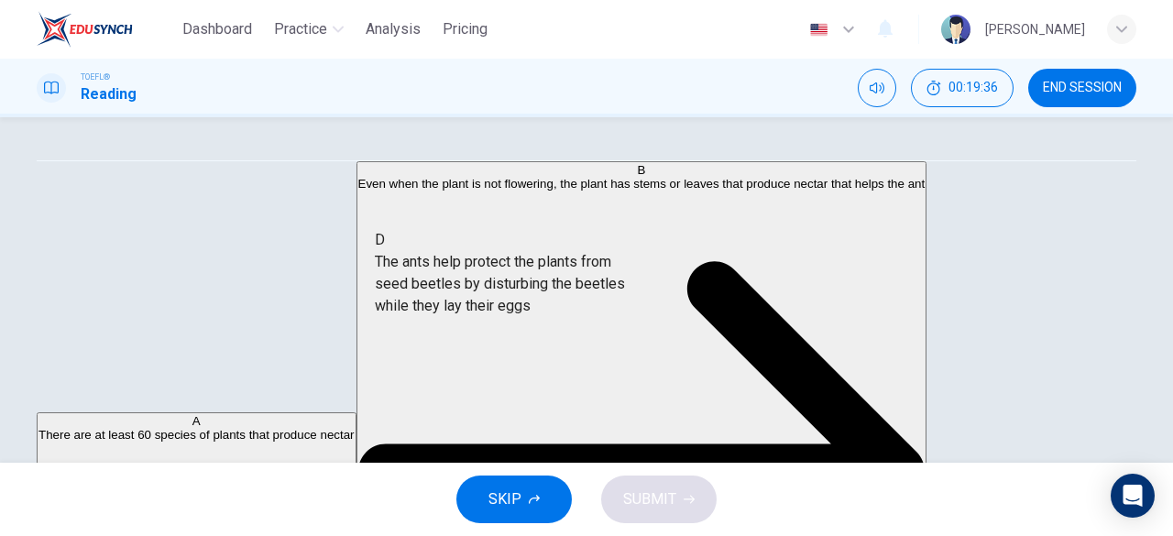
drag, startPoint x: 197, startPoint y: 333, endPoint x: 508, endPoint y: 281, distance: 314.8
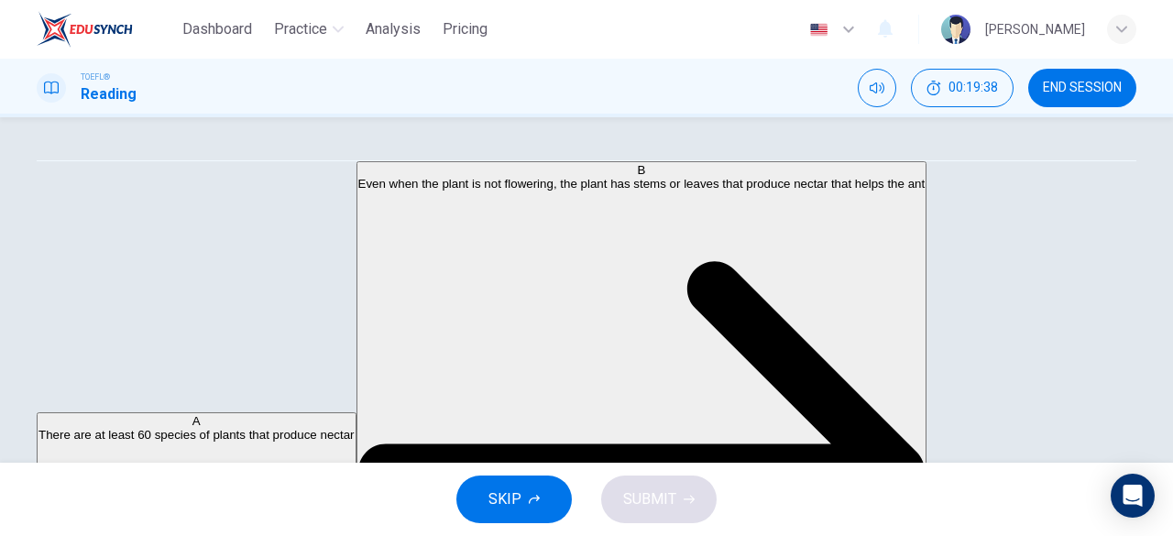
scroll to position [187, 0]
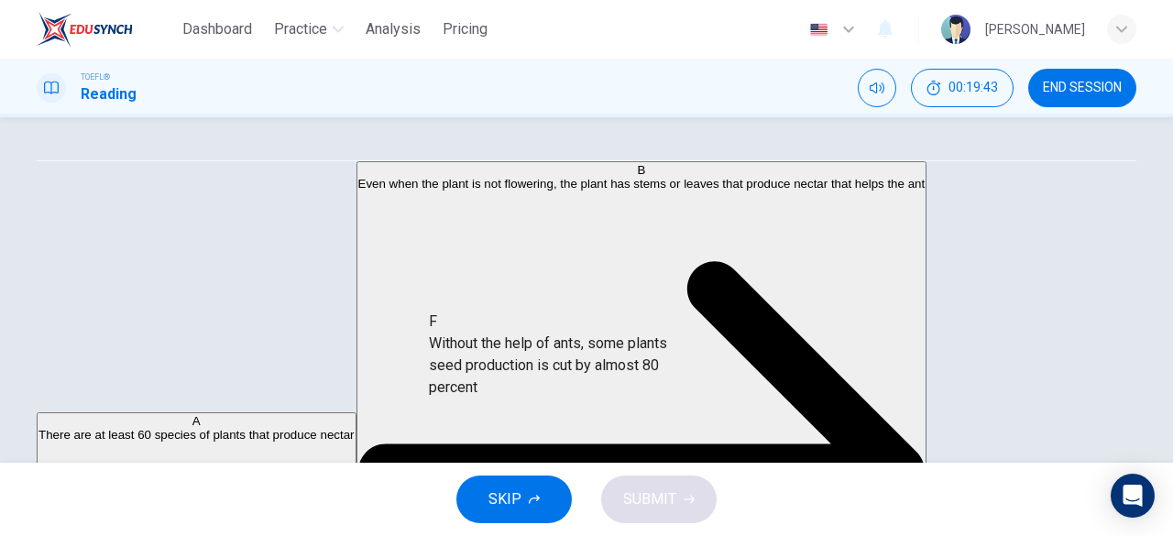
drag, startPoint x: 240, startPoint y: 395, endPoint x: 606, endPoint y: 373, distance: 366.3
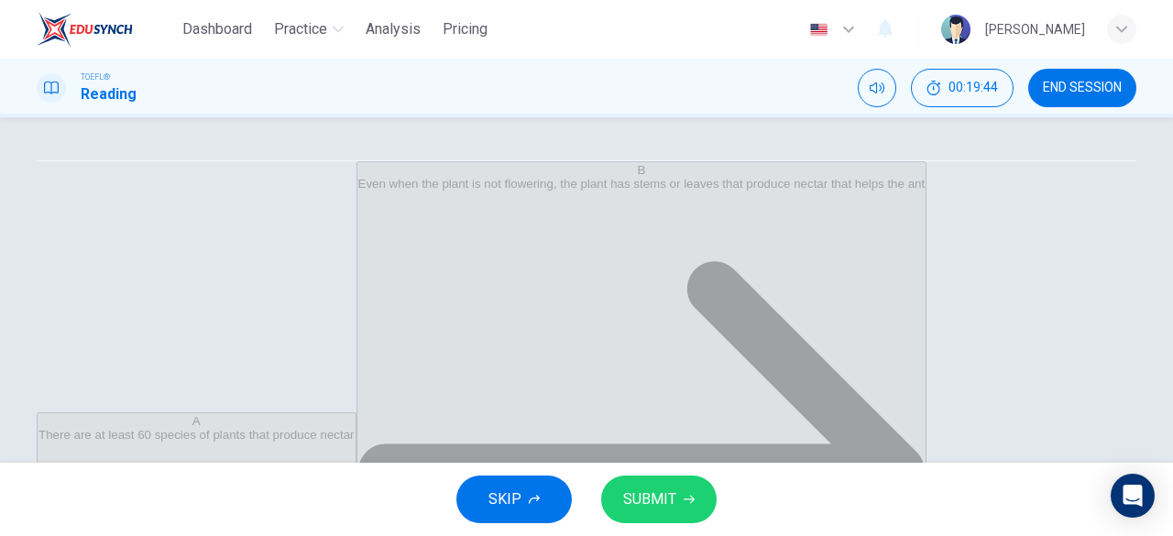
scroll to position [77, 0]
click at [668, 520] on button "SUBMIT" at bounding box center [658, 500] width 115 height 48
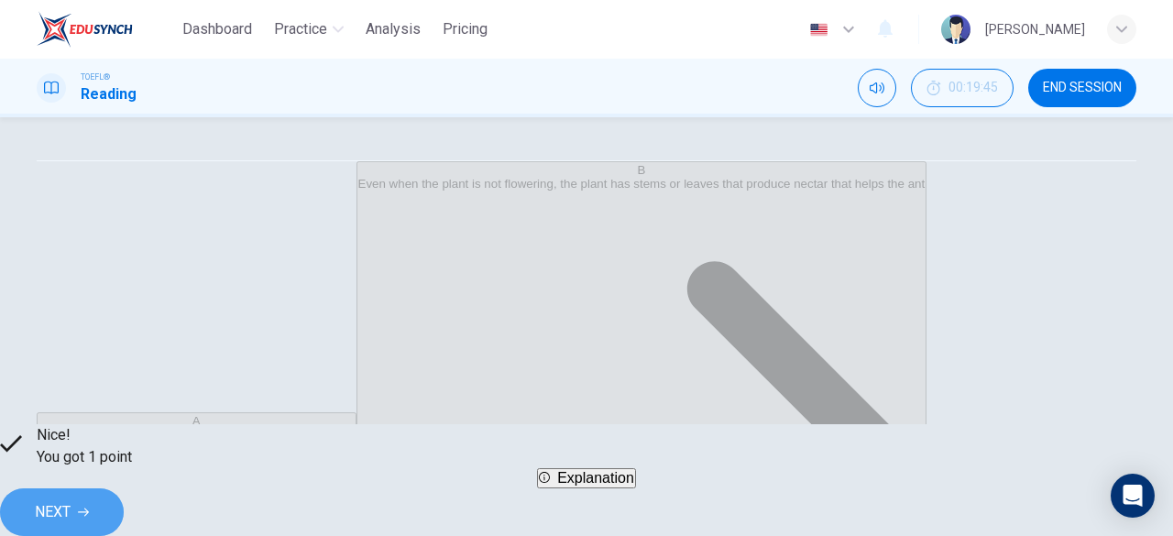
click at [71, 507] on span "NEXT" at bounding box center [53, 512] width 36 height 26
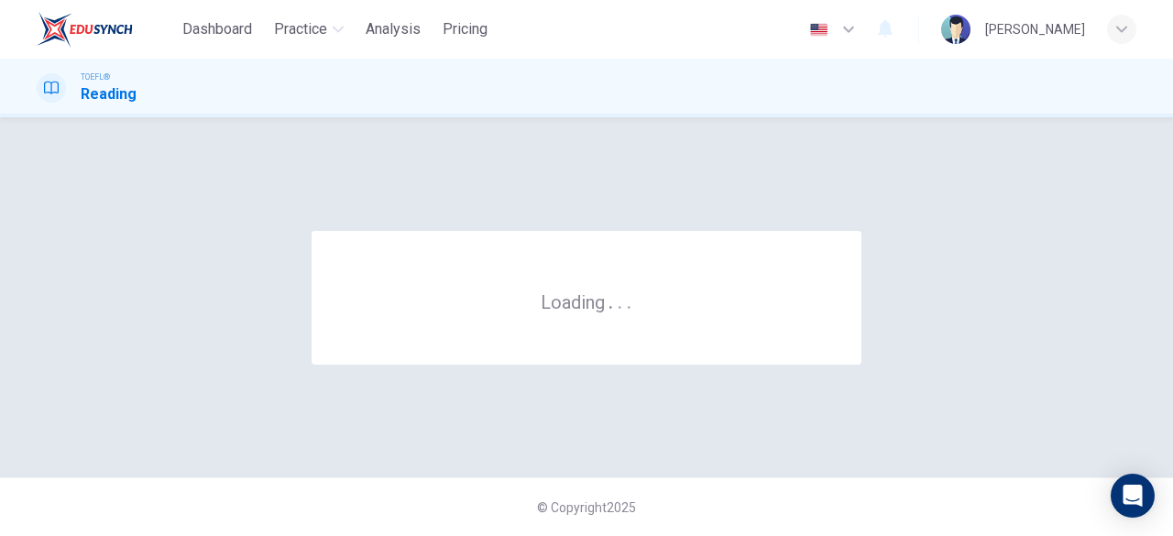
scroll to position [0, 0]
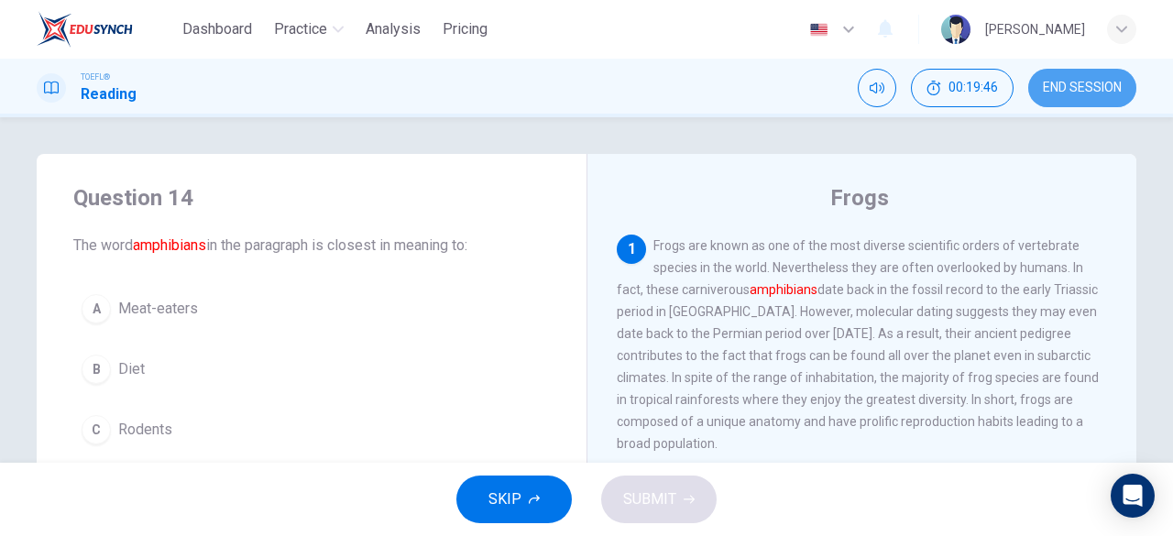
click at [1085, 93] on span "END SESSION" at bounding box center [1082, 88] width 79 height 15
